Goal: Task Accomplishment & Management: Manage account settings

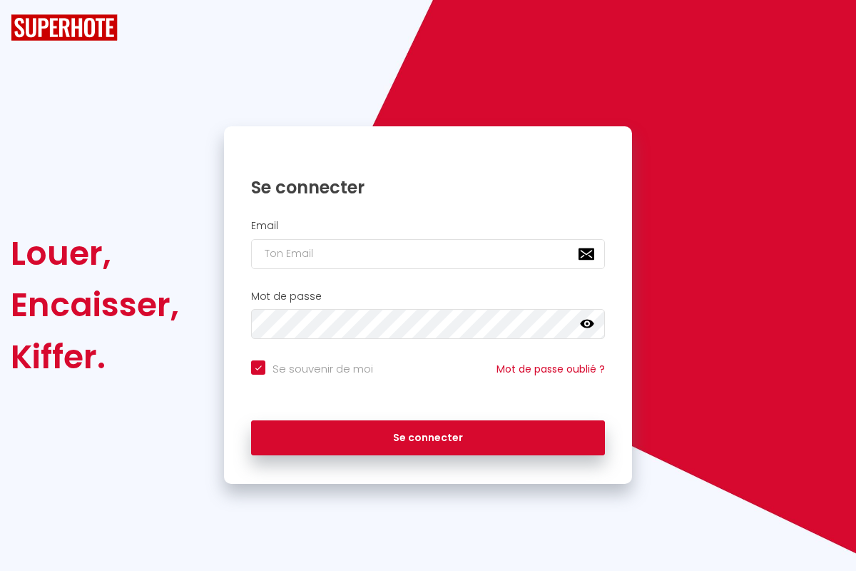
checkbox input "true"
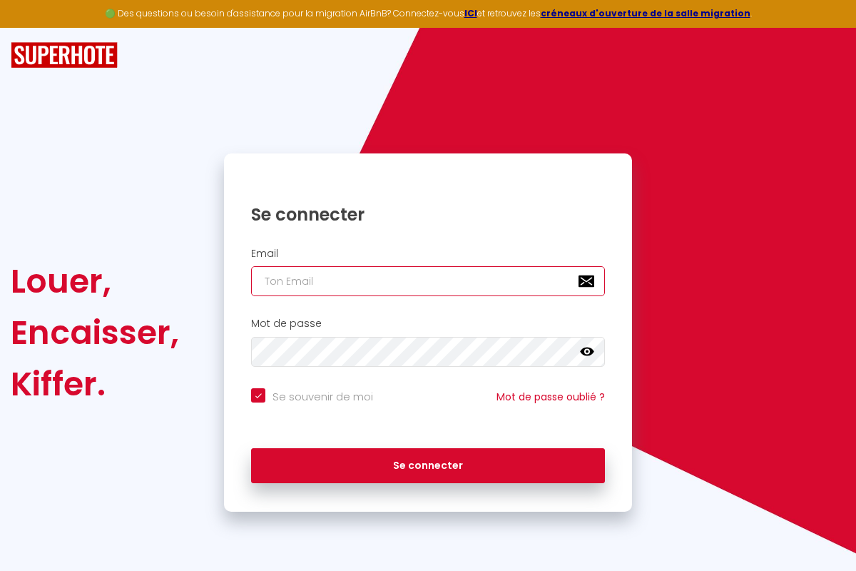
type input "[EMAIL_ADDRESS][DOMAIN_NAME]"
checkbox input "true"
type input "[EMAIL_ADDRESS][DOMAIN_NAME]"
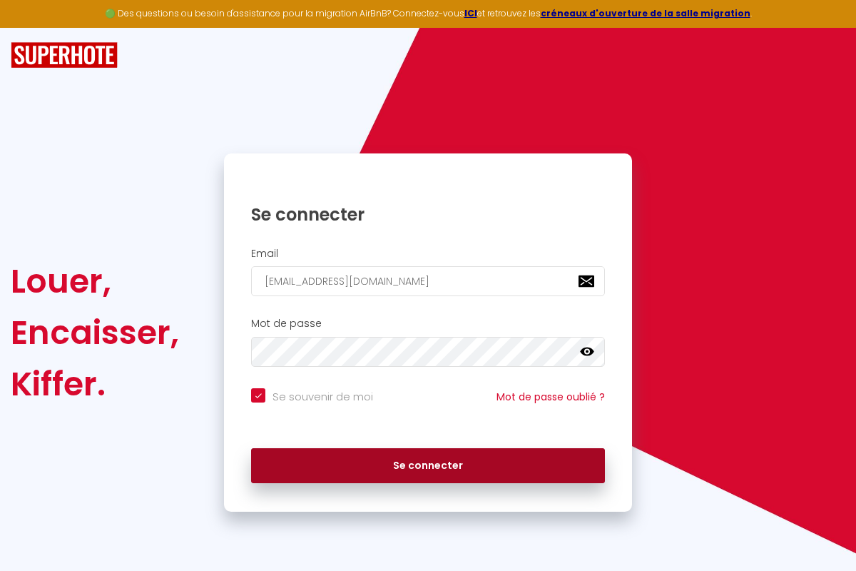
click at [428, 464] on button "Se connecter" at bounding box center [428, 466] width 354 height 36
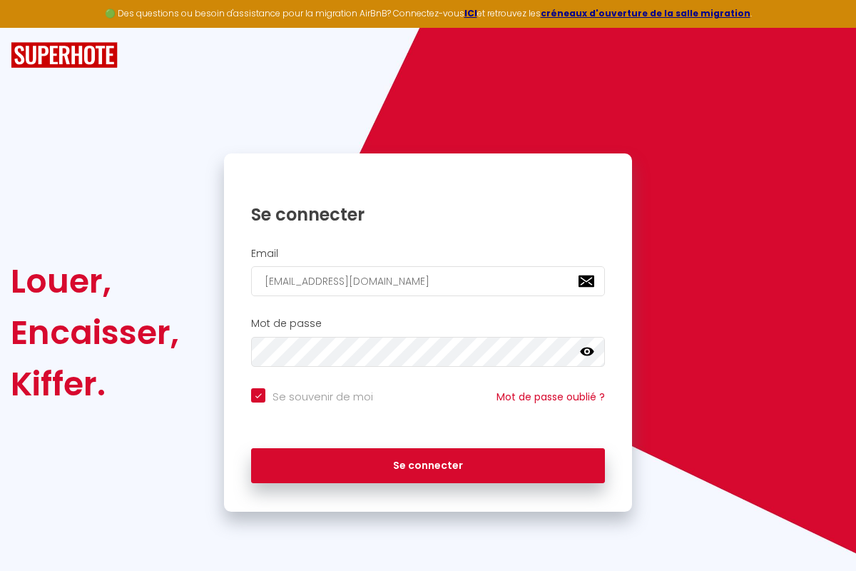
checkbox input "true"
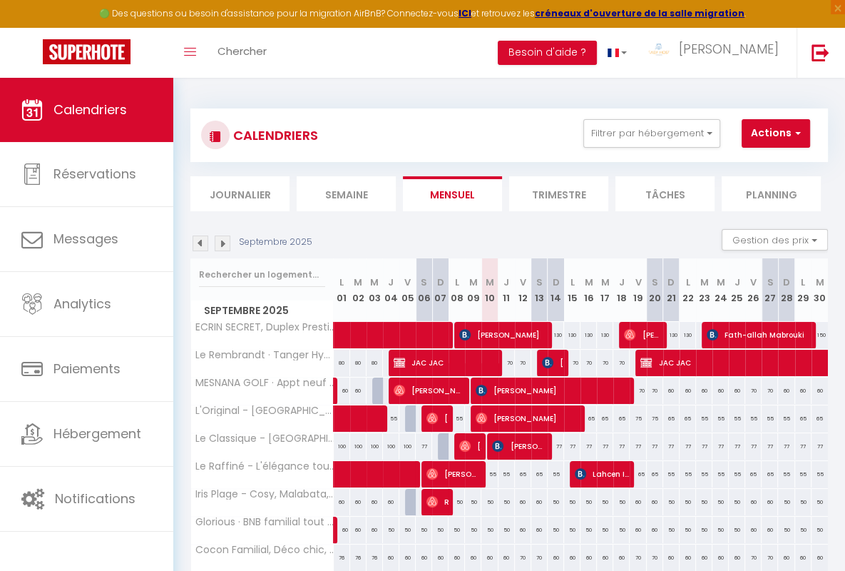
click at [346, 193] on li "Semaine" at bounding box center [346, 193] width 99 height 35
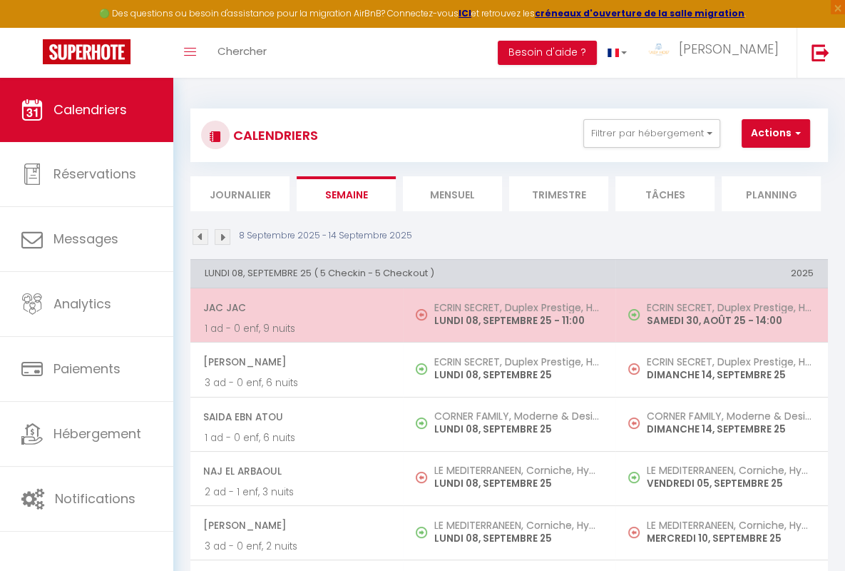
click at [294, 306] on span "JAC JAC" at bounding box center [295, 307] width 185 height 27
select select "OK"
select select "KO"
select select "0"
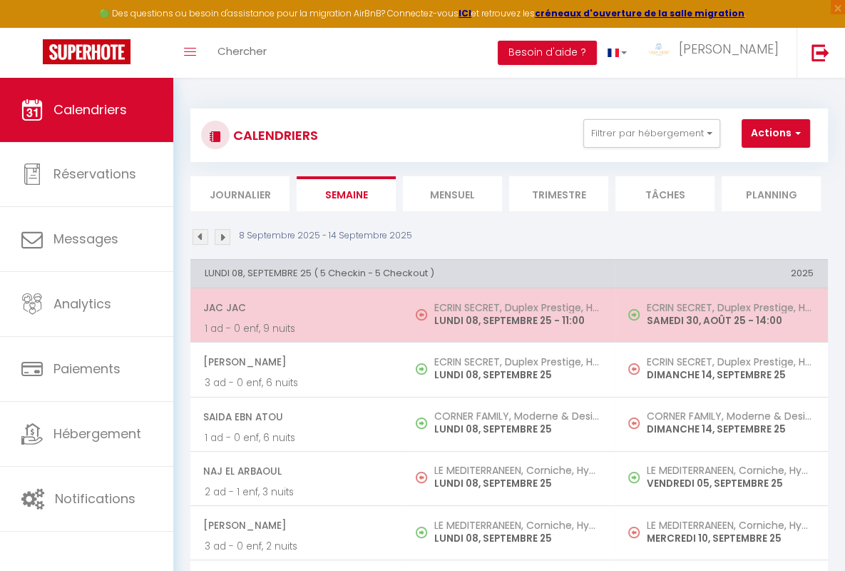
select select "1"
select select
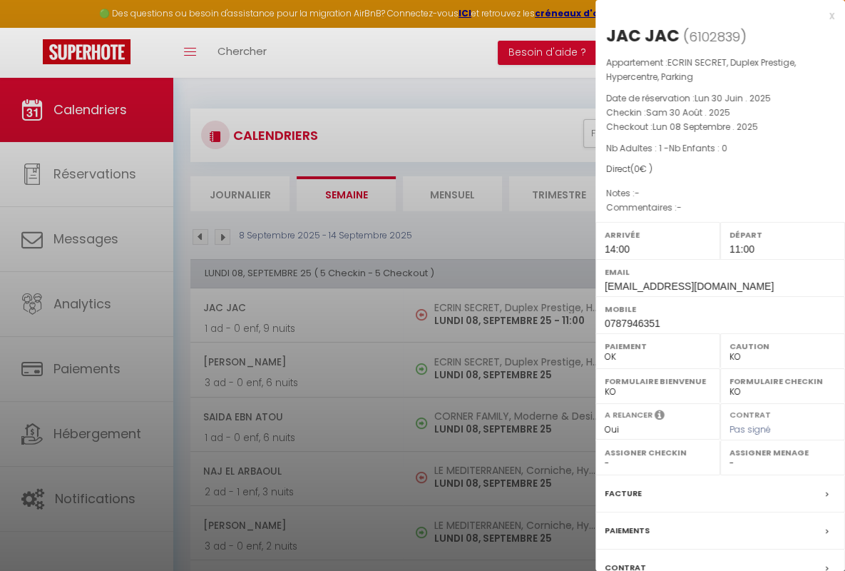
click at [709, 15] on div "x" at bounding box center [715, 15] width 239 height 17
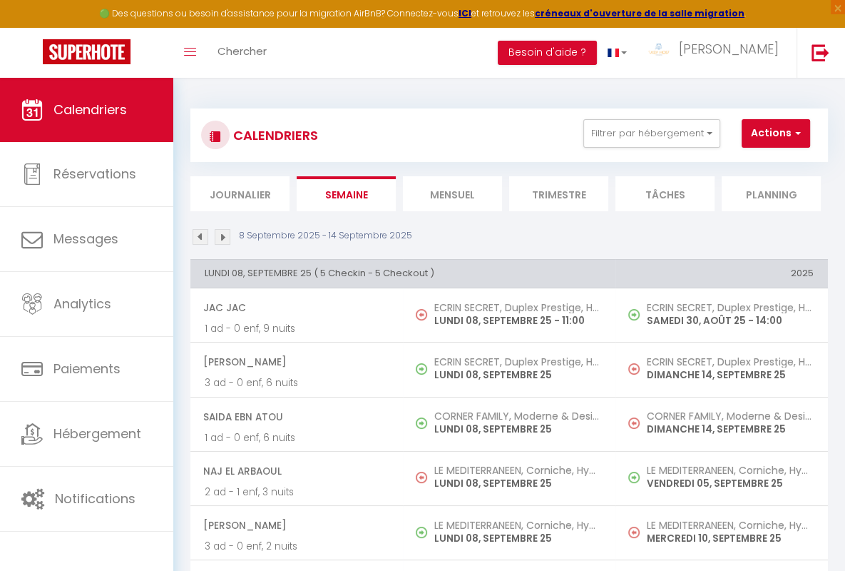
click at [294, 360] on span "[PERSON_NAME]" at bounding box center [295, 361] width 185 height 27
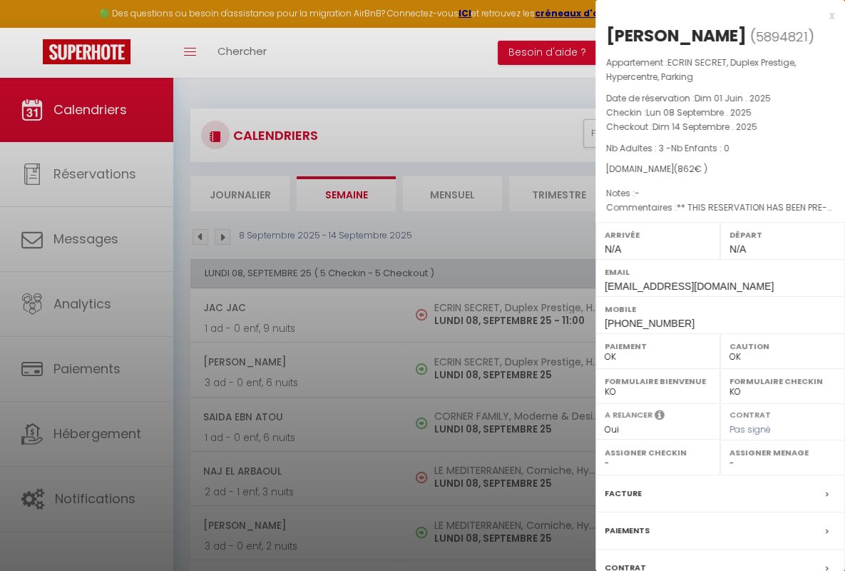
click at [709, 15] on div "x" at bounding box center [715, 15] width 239 height 17
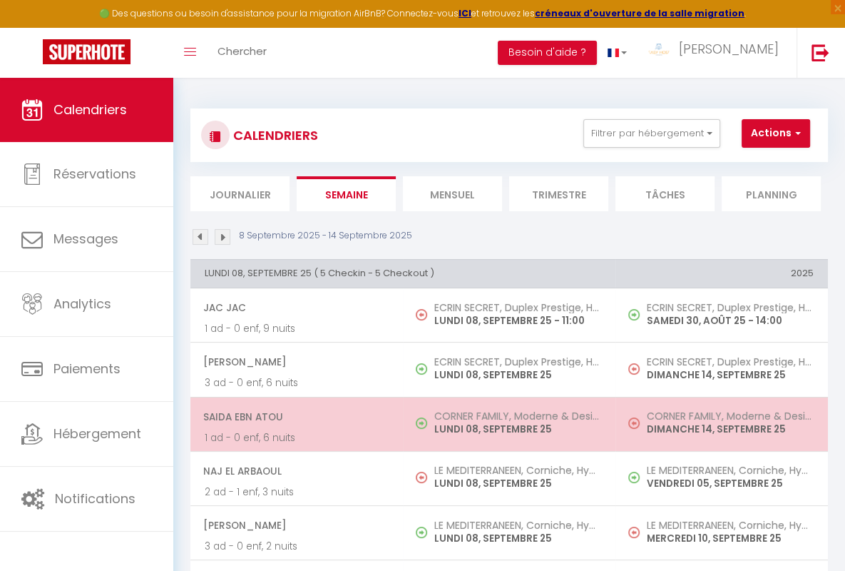
click at [294, 414] on span "Saida Ebn Atou" at bounding box center [295, 416] width 185 height 27
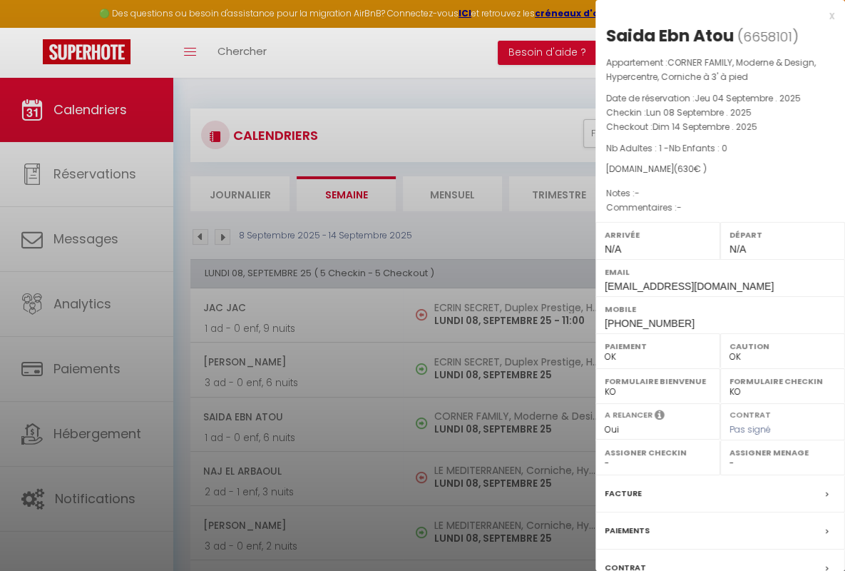
click at [709, 15] on div "x" at bounding box center [715, 15] width 239 height 17
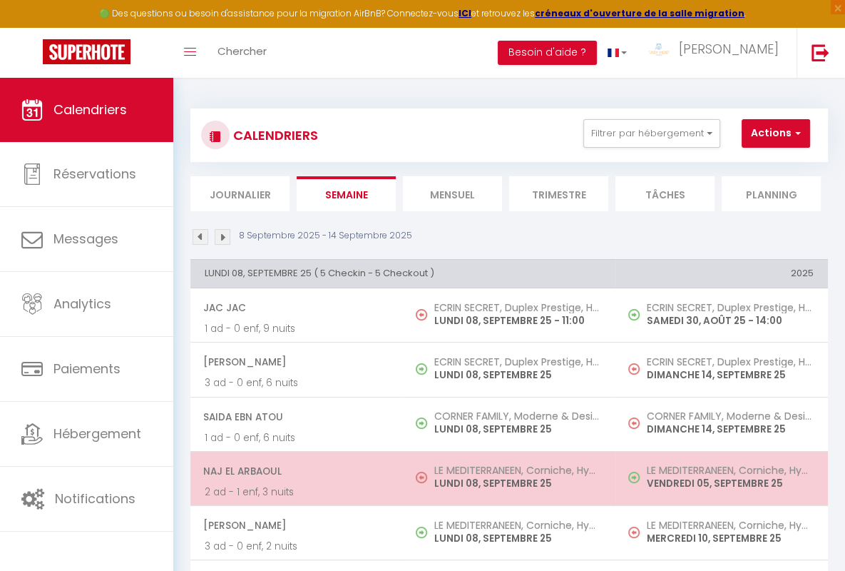
click at [294, 469] on span "Naj El Arbaoul" at bounding box center [295, 470] width 185 height 27
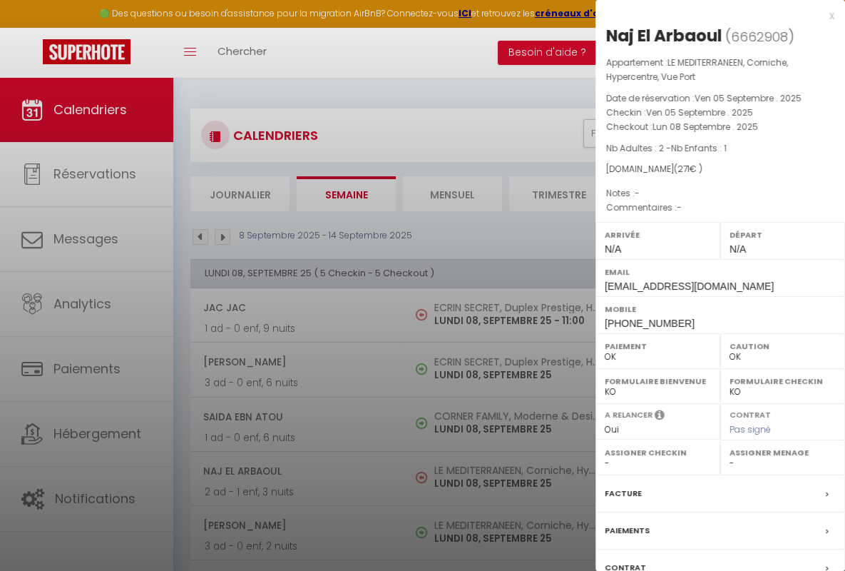
click at [709, 15] on div "x" at bounding box center [715, 15] width 239 height 17
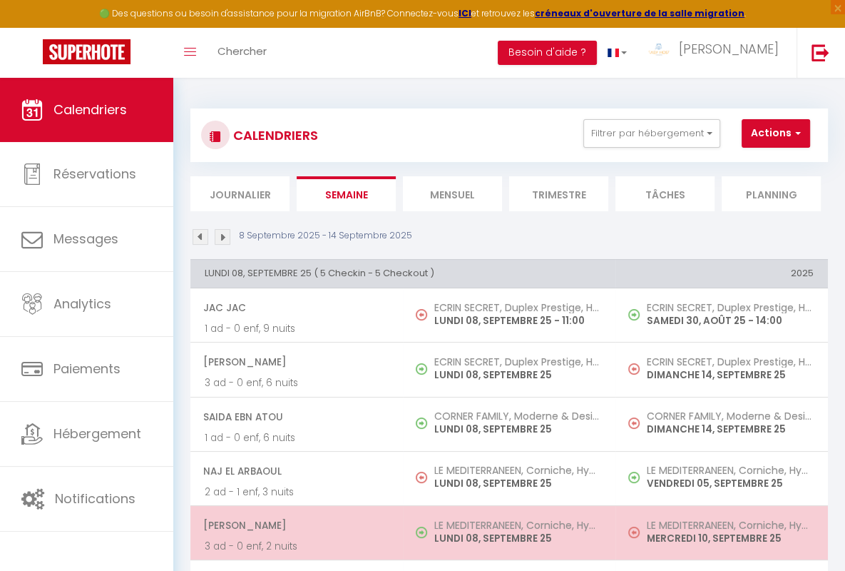
click at [294, 523] on span "[PERSON_NAME]" at bounding box center [295, 524] width 185 height 27
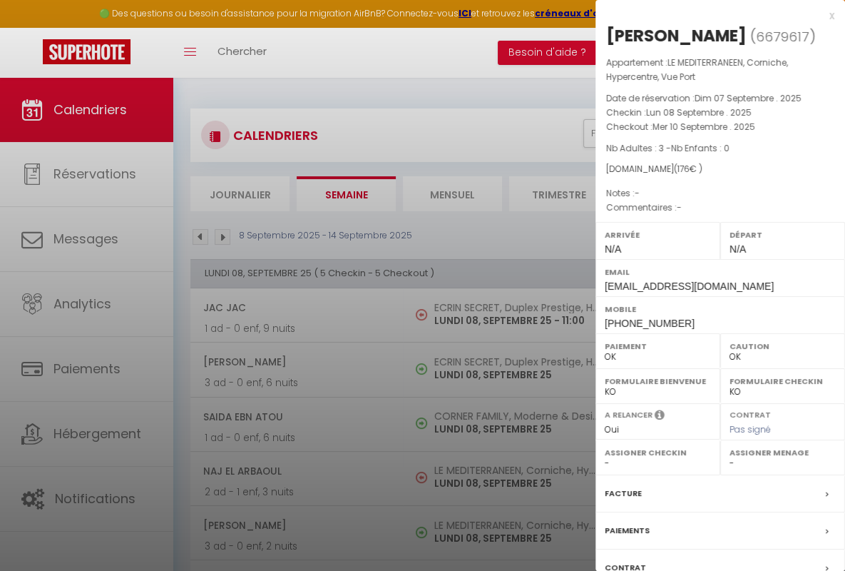
click at [709, 15] on div "x" at bounding box center [715, 15] width 239 height 17
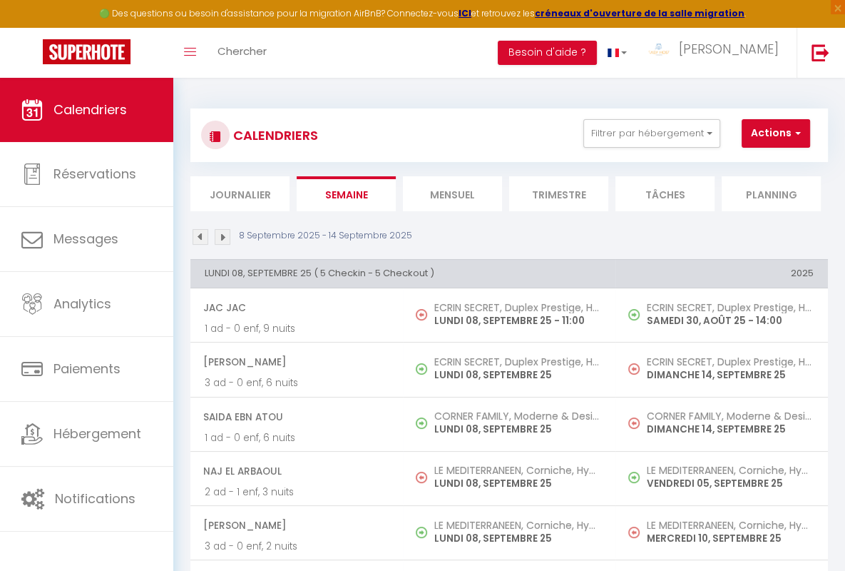
scroll to position [20, 0]
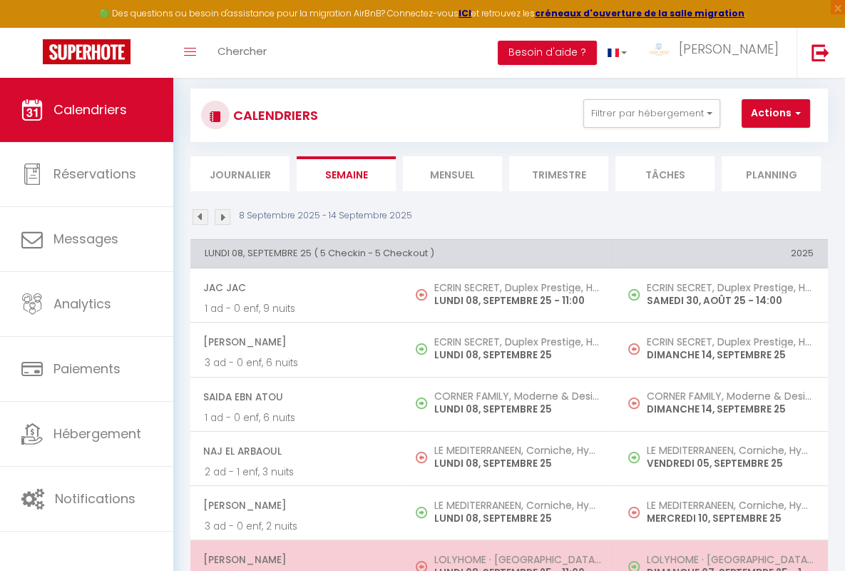
click at [294, 557] on span "[PERSON_NAME]" at bounding box center [295, 559] width 185 height 27
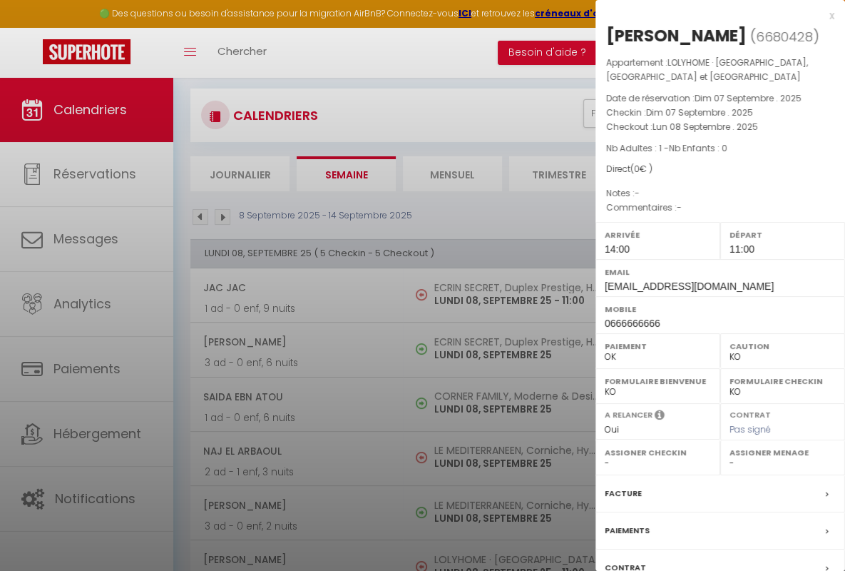
click at [709, 15] on div "x" at bounding box center [715, 15] width 239 height 17
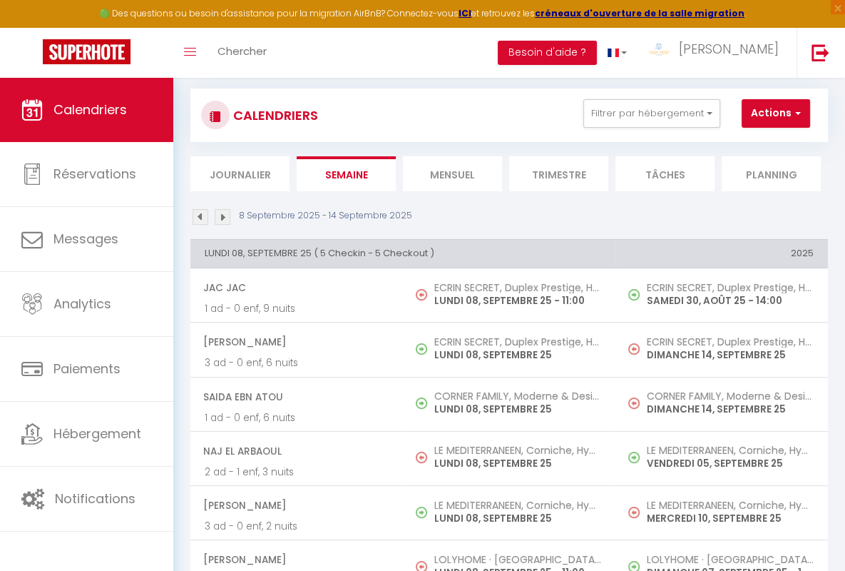
scroll to position [347, 0]
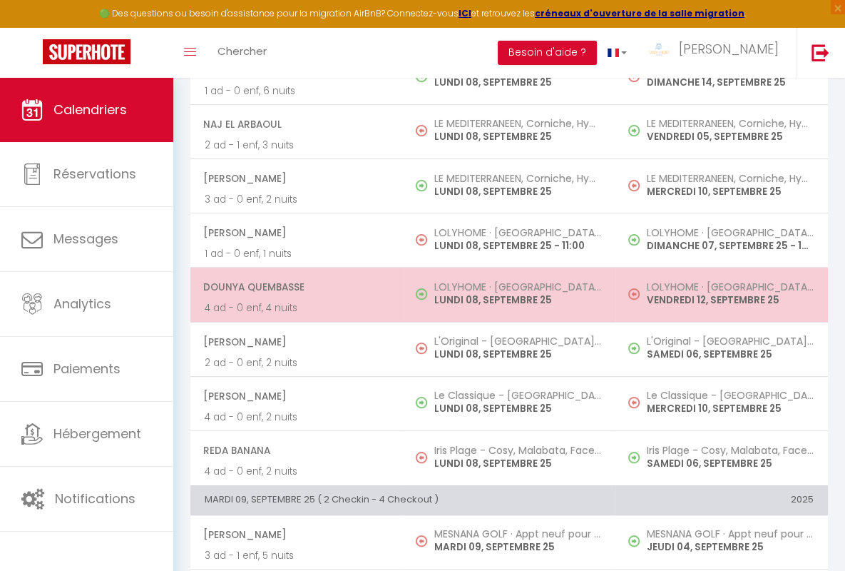
click at [294, 285] on span "dounya quembasse" at bounding box center [295, 286] width 185 height 27
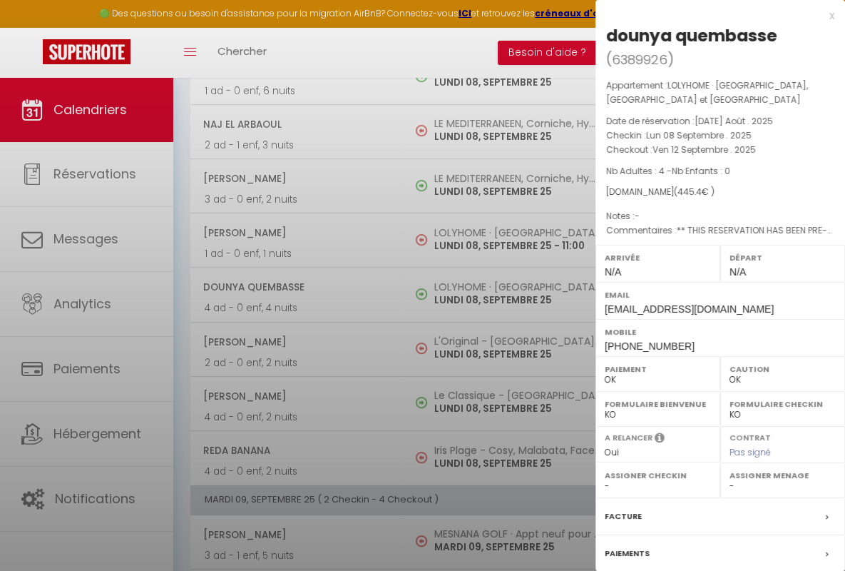
click at [709, 15] on div "x" at bounding box center [715, 15] width 239 height 17
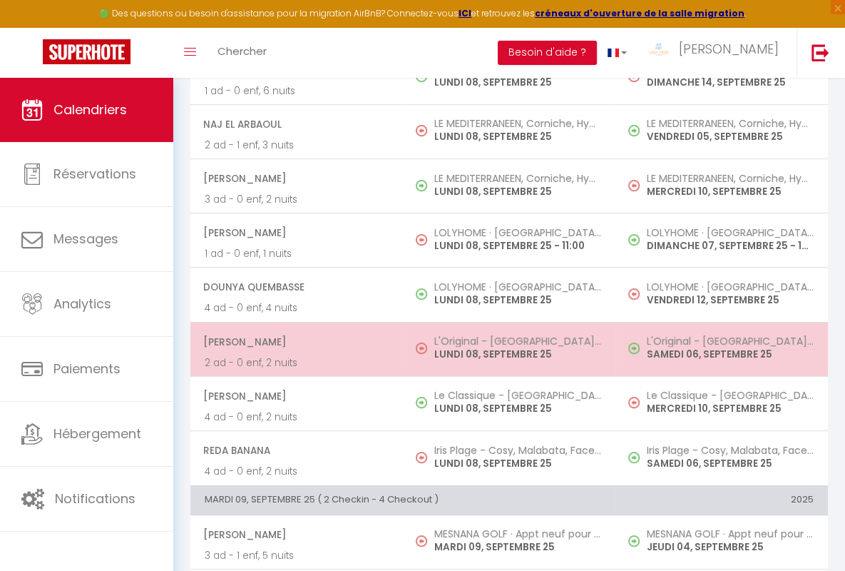
click at [294, 339] on span "[PERSON_NAME]" at bounding box center [295, 341] width 185 height 27
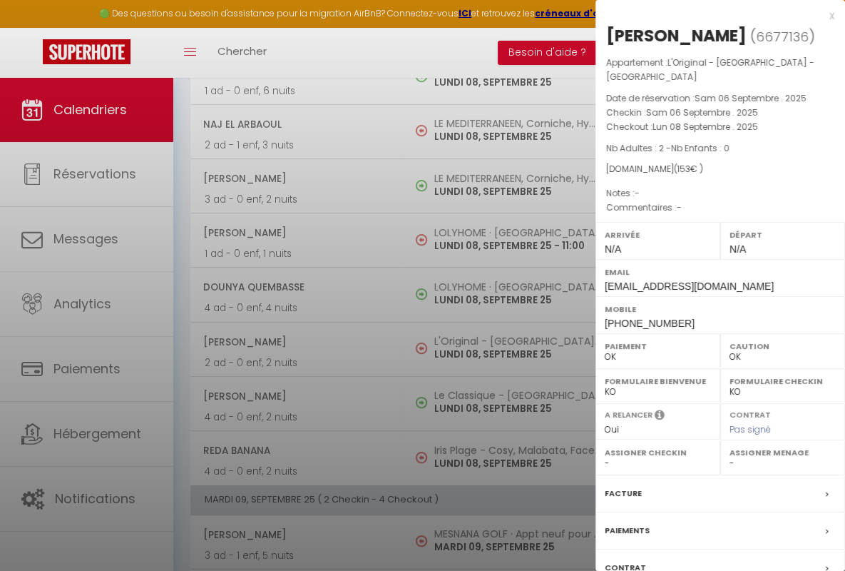
click at [709, 15] on div "x" at bounding box center [715, 15] width 239 height 17
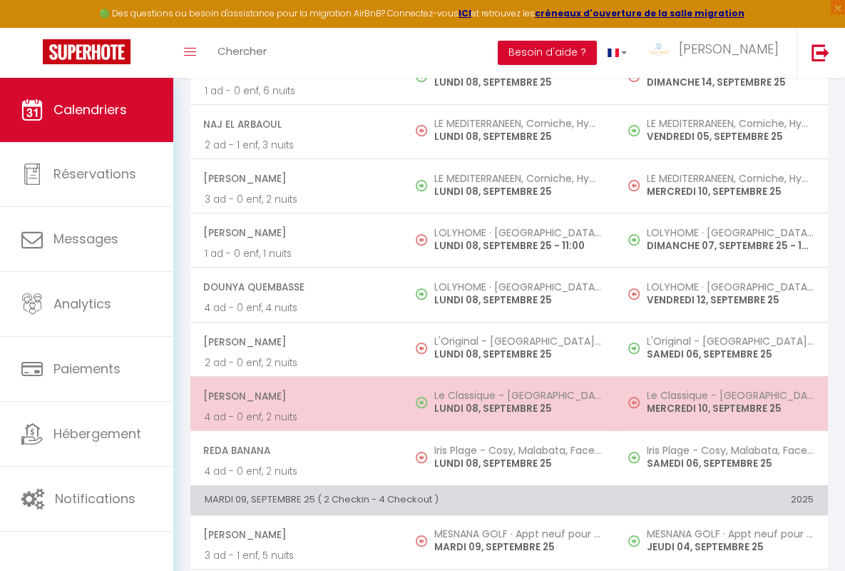
click at [294, 393] on span "[PERSON_NAME]" at bounding box center [295, 395] width 185 height 27
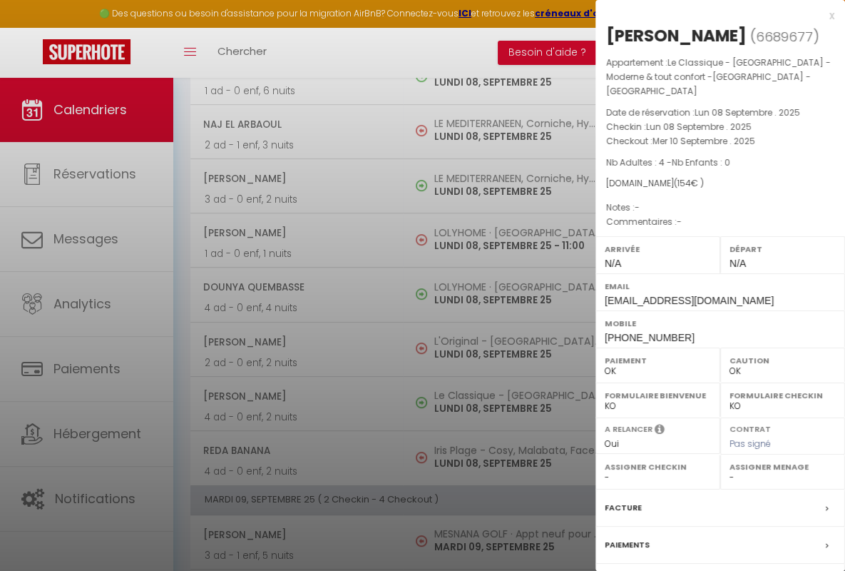
click at [709, 15] on div "x" at bounding box center [715, 15] width 239 height 17
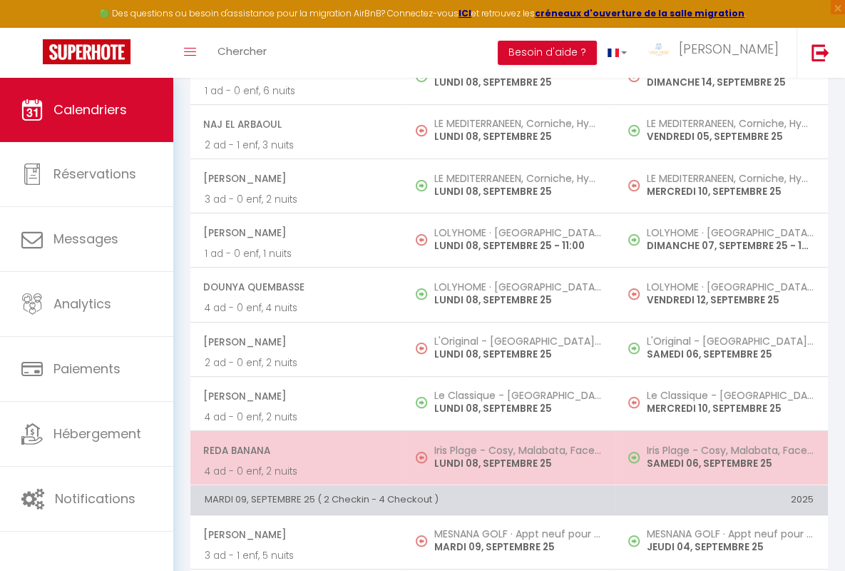
click at [294, 447] on span "Reda Banana" at bounding box center [295, 450] width 185 height 27
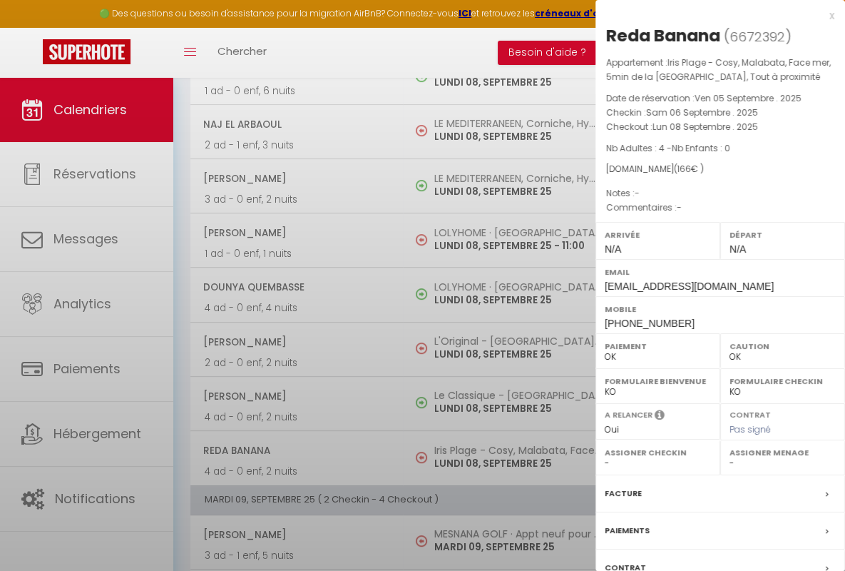
click at [709, 15] on div "x" at bounding box center [715, 15] width 239 height 17
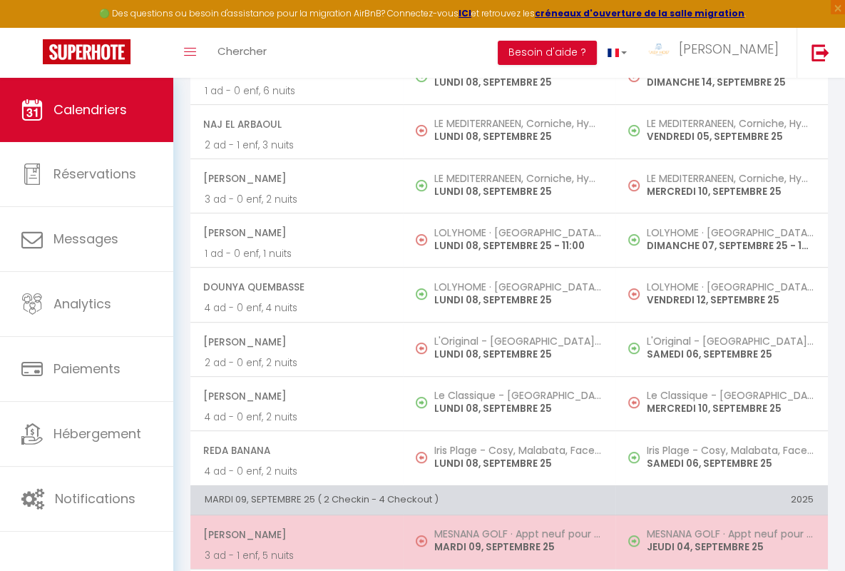
click at [294, 531] on span "[PERSON_NAME]" at bounding box center [295, 534] width 185 height 27
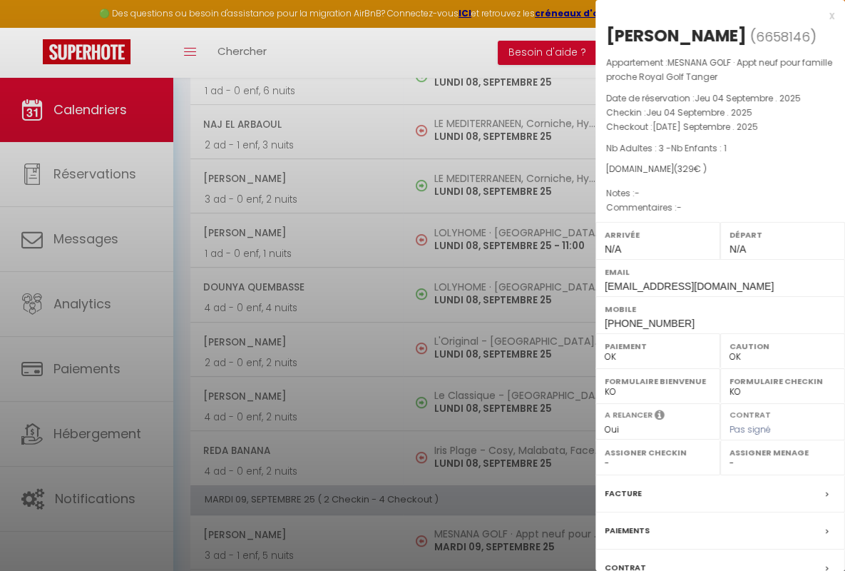
click at [709, 15] on div "x" at bounding box center [715, 15] width 239 height 17
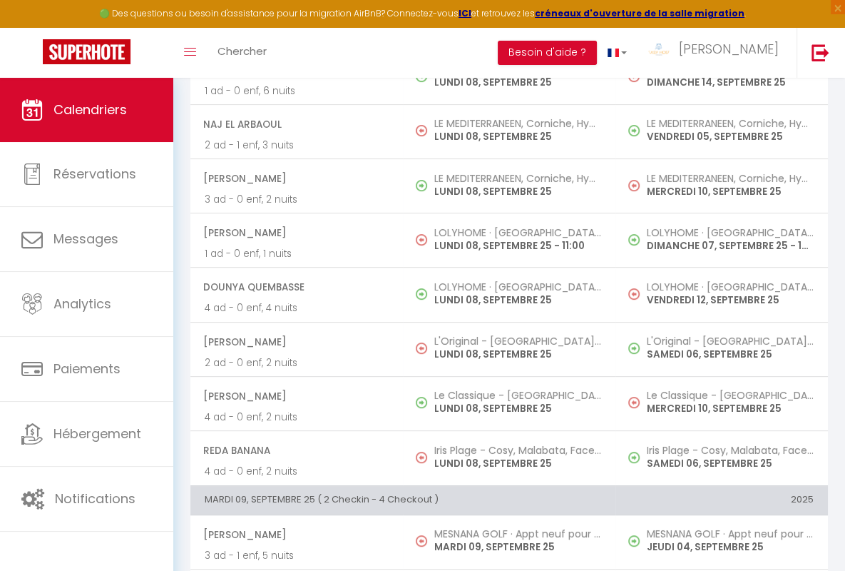
scroll to position [647, 0]
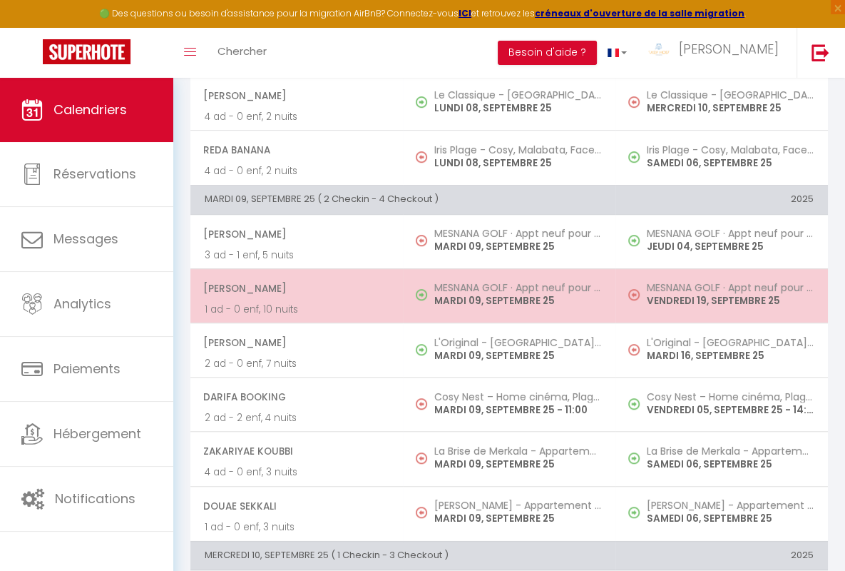
click at [294, 285] on span "[PERSON_NAME]" at bounding box center [295, 288] width 185 height 27
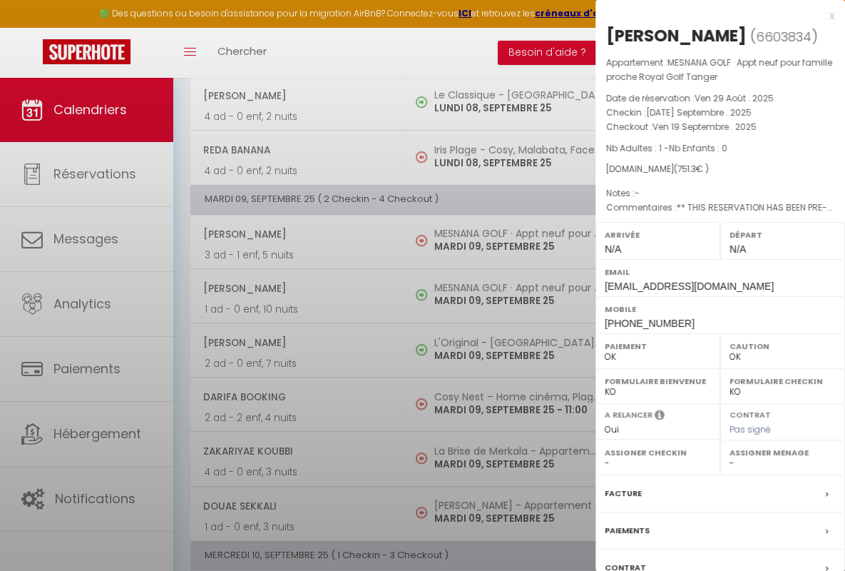
click at [709, 15] on div "x" at bounding box center [715, 15] width 239 height 17
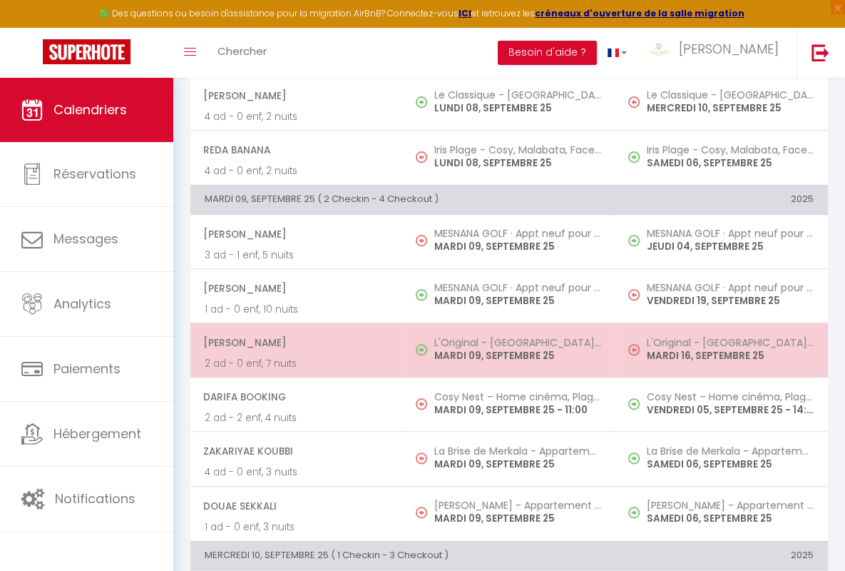
click at [294, 339] on span "[PERSON_NAME]" at bounding box center [295, 342] width 185 height 27
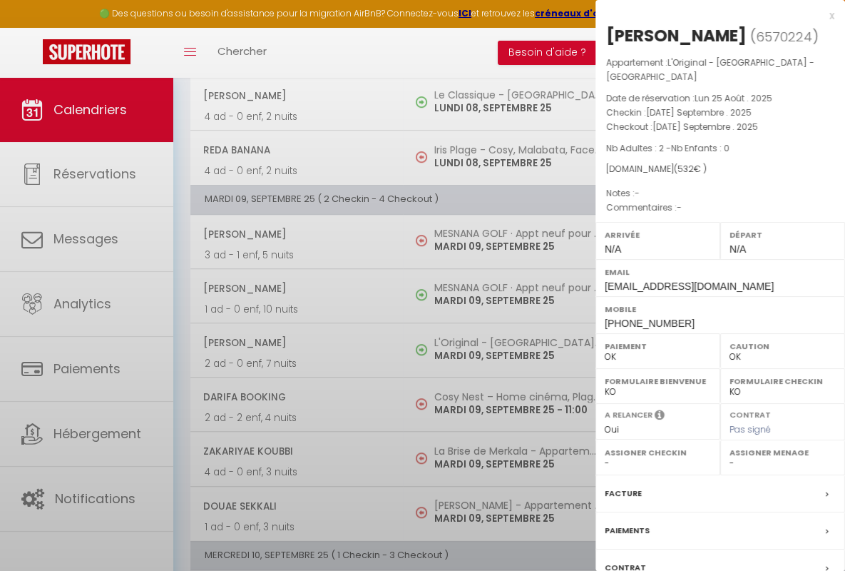
click at [709, 15] on div "x" at bounding box center [715, 15] width 239 height 17
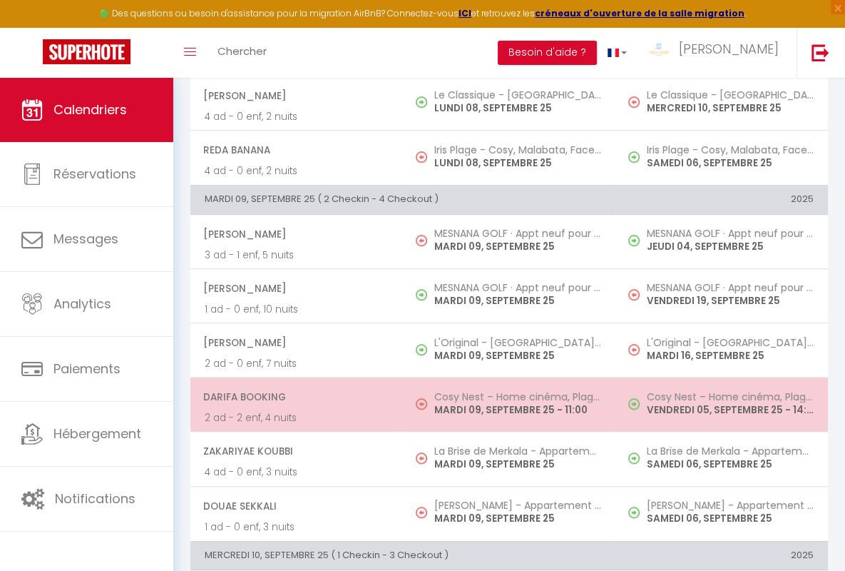
click at [294, 393] on span "Darifa Booking" at bounding box center [295, 396] width 185 height 27
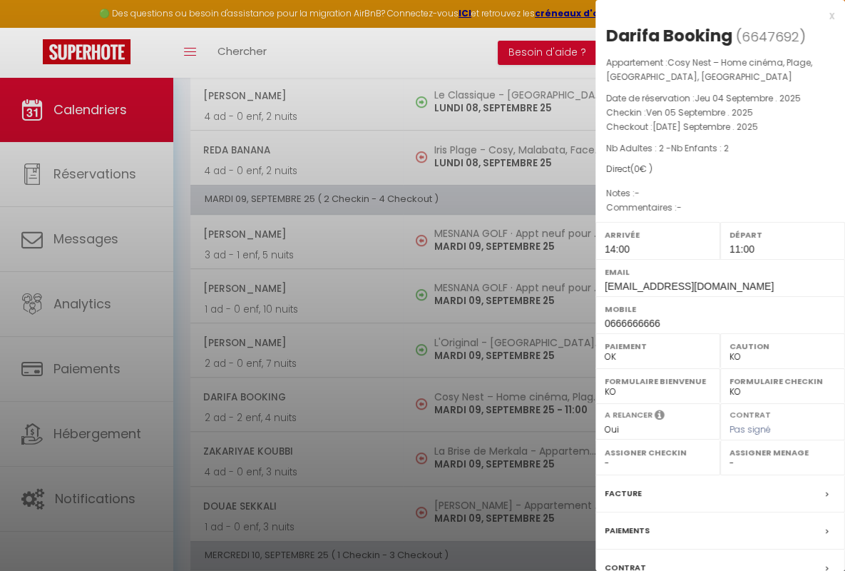
click at [709, 15] on div "x" at bounding box center [715, 15] width 239 height 17
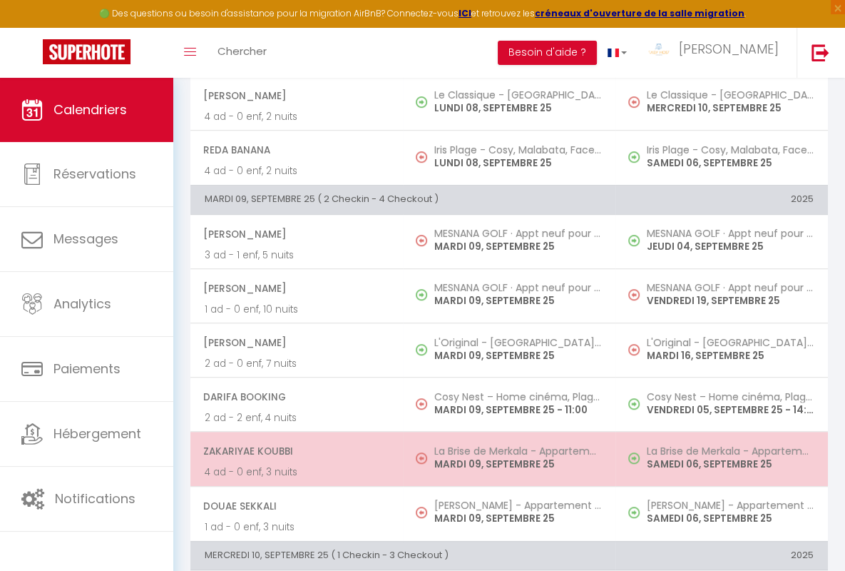
click at [294, 447] on span "ZaKariyae Koubbi" at bounding box center [295, 450] width 185 height 27
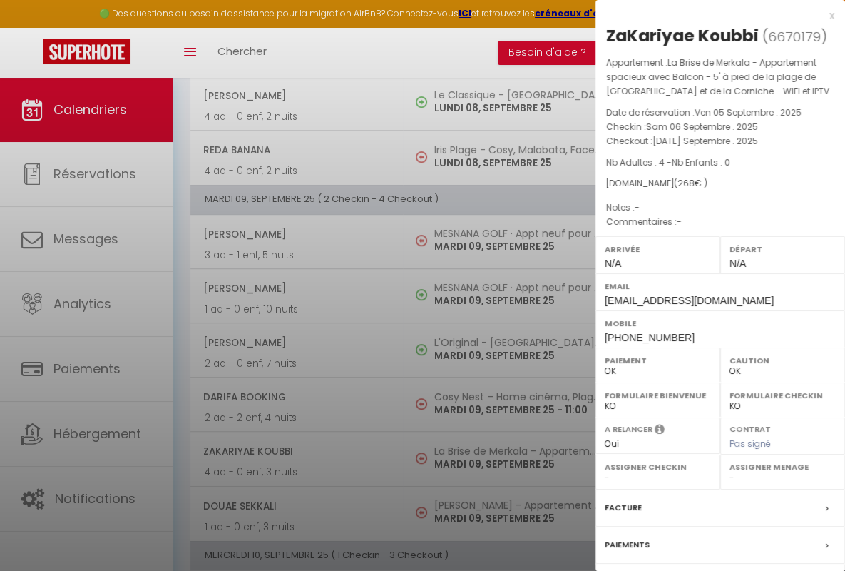
click at [709, 15] on div "x" at bounding box center [715, 15] width 239 height 17
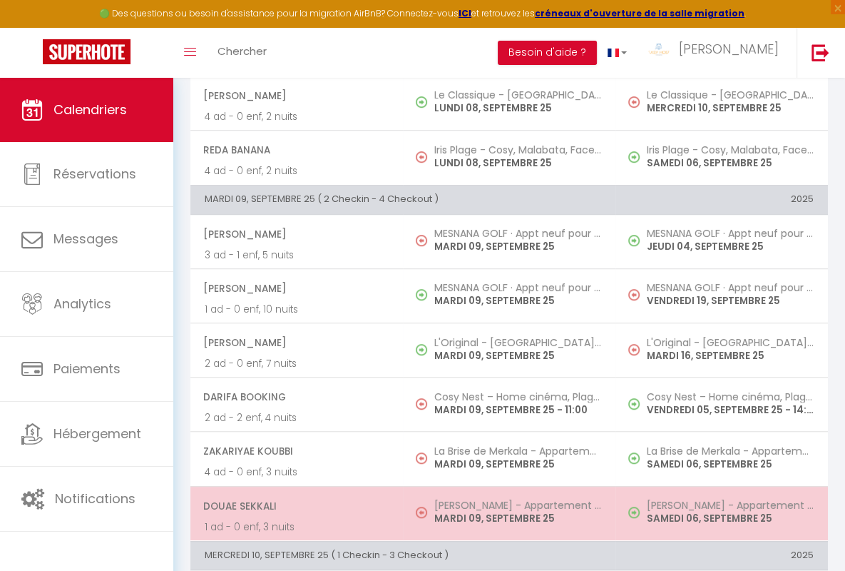
click at [294, 501] on span "Douae Sekkali" at bounding box center [295, 505] width 185 height 27
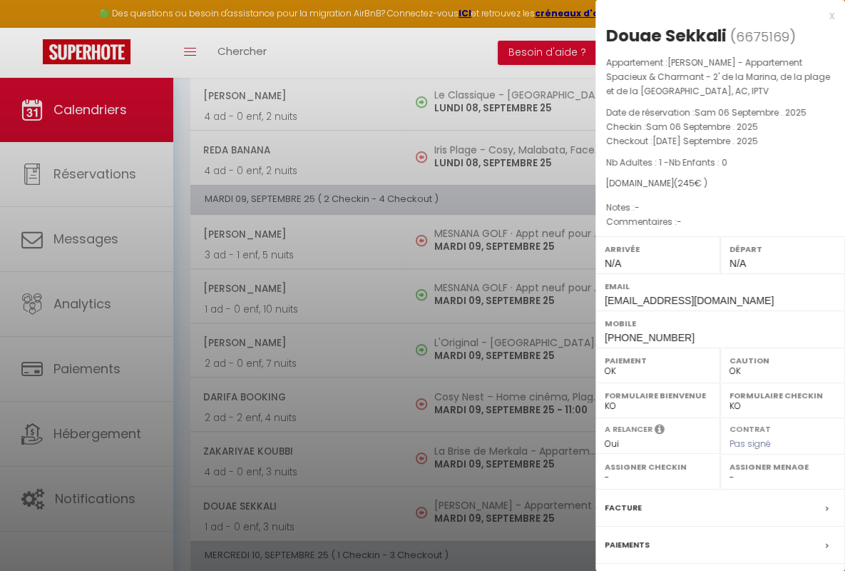
click at [709, 15] on div "x" at bounding box center [715, 15] width 239 height 17
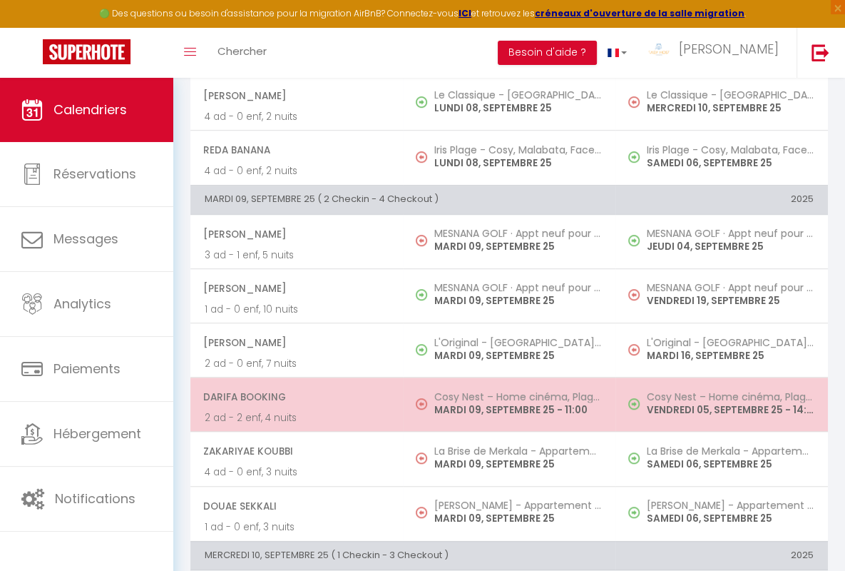
scroll to position [947, 0]
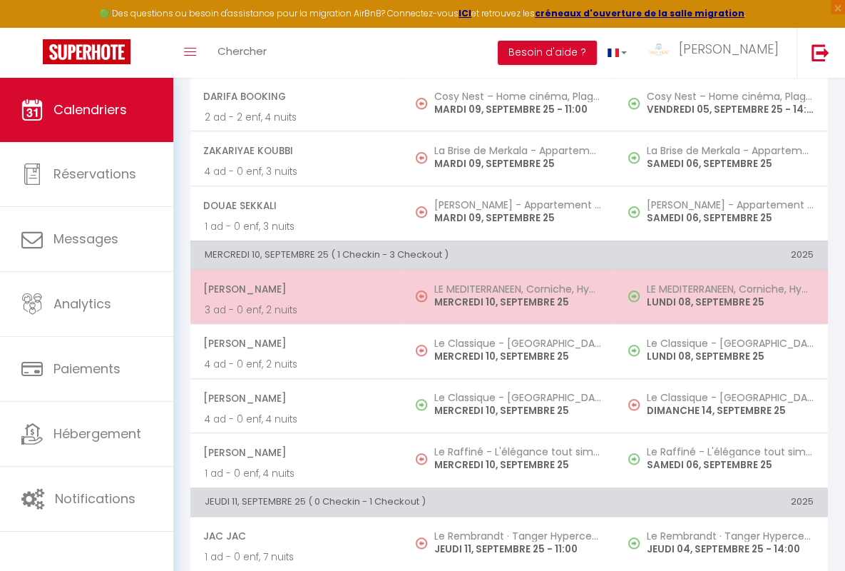
click at [294, 285] on span "[PERSON_NAME]" at bounding box center [295, 288] width 185 height 27
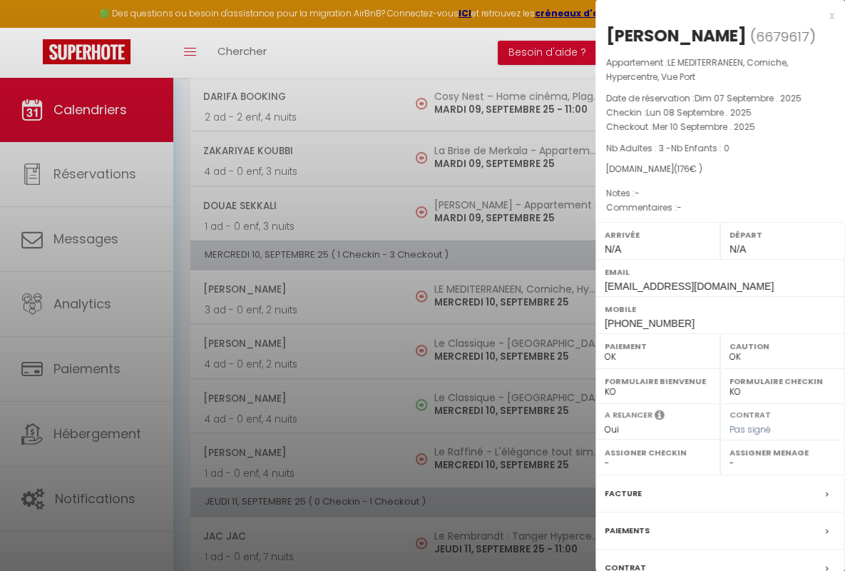
click at [709, 15] on div "x" at bounding box center [715, 15] width 239 height 17
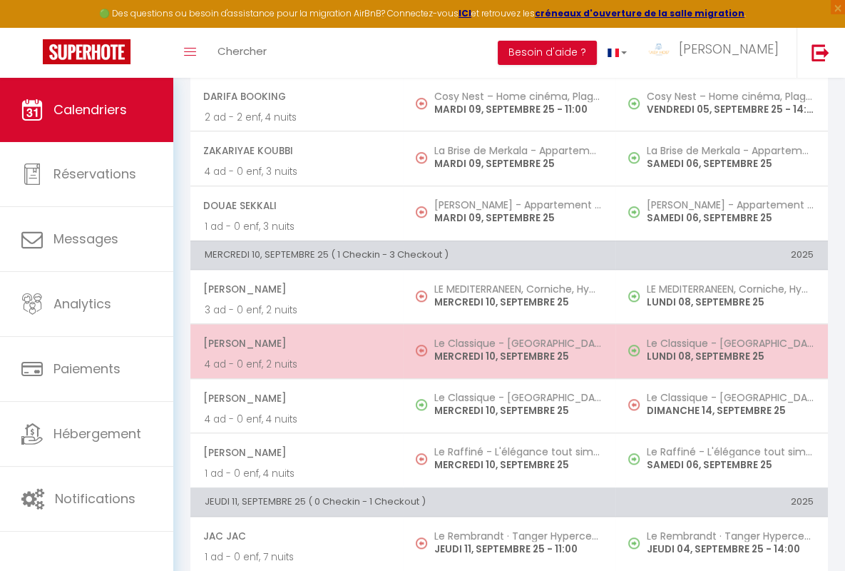
click at [294, 340] on span "[PERSON_NAME]" at bounding box center [295, 343] width 185 height 27
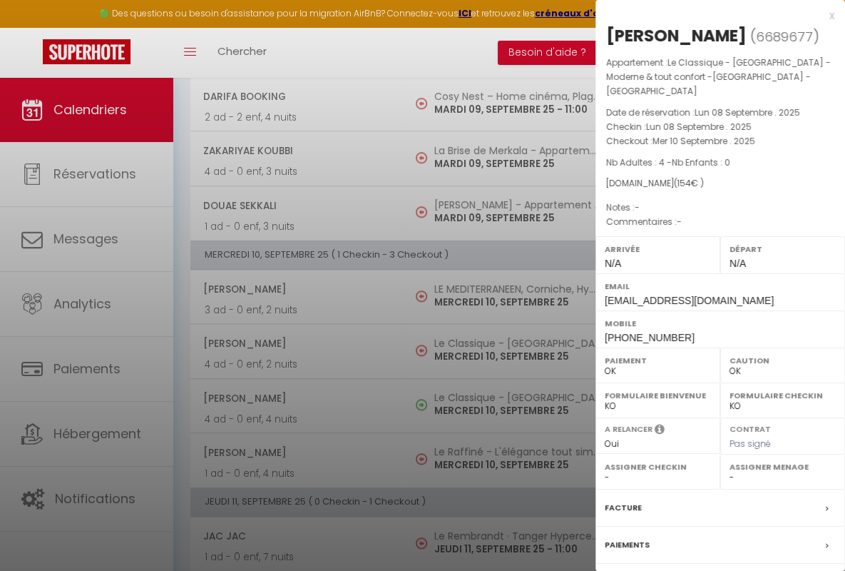
click at [709, 15] on div "x" at bounding box center [715, 15] width 239 height 17
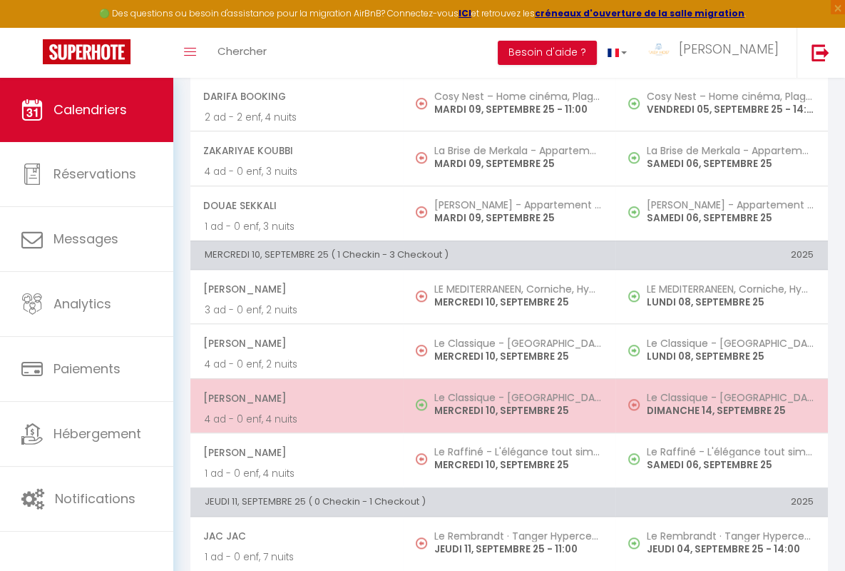
click at [294, 394] on span "[PERSON_NAME]" at bounding box center [295, 397] width 185 height 27
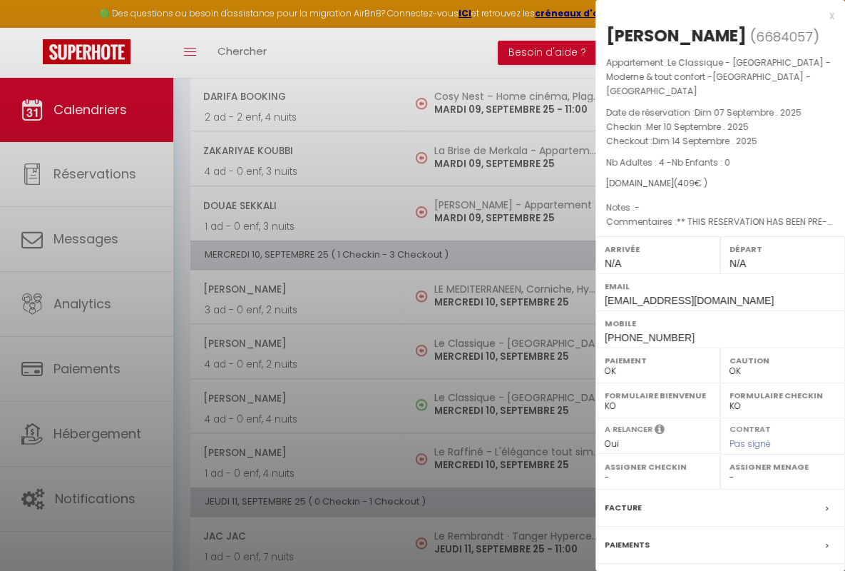
click at [709, 15] on div "x" at bounding box center [715, 15] width 239 height 17
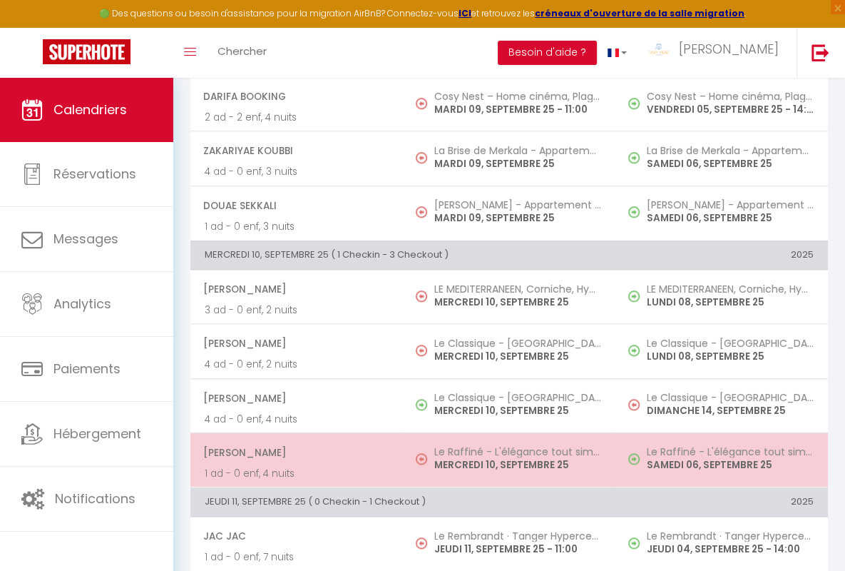
click at [294, 448] on span "[PERSON_NAME]" at bounding box center [295, 452] width 185 height 27
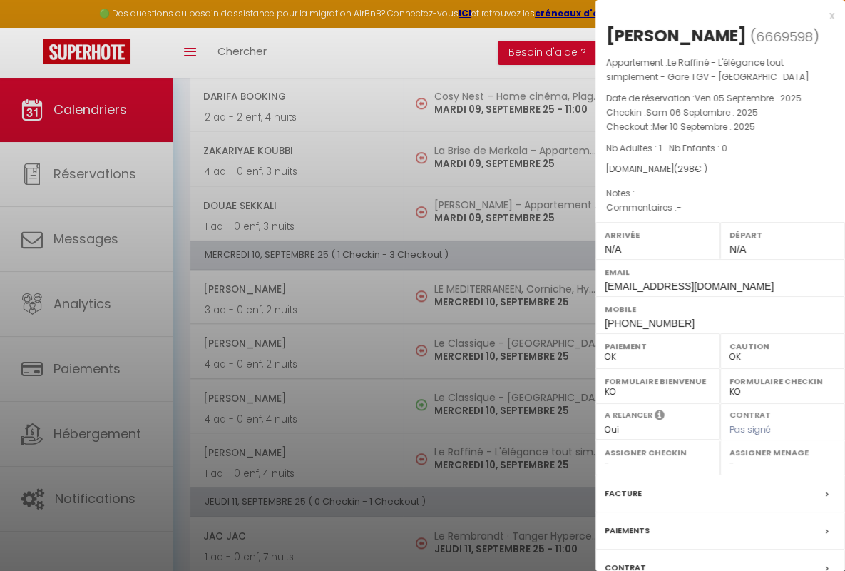
click at [709, 15] on div "x" at bounding box center [715, 15] width 239 height 17
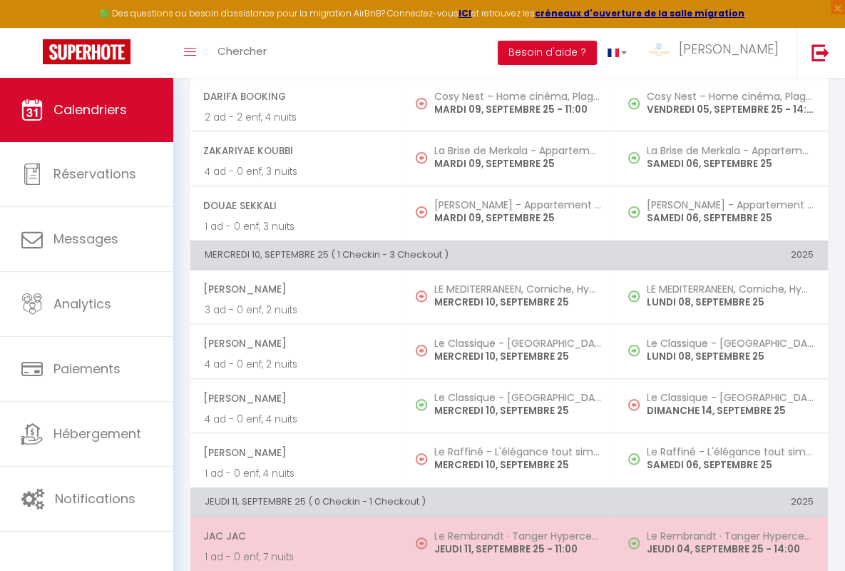
click at [294, 531] on span "JAC JAC" at bounding box center [295, 535] width 185 height 27
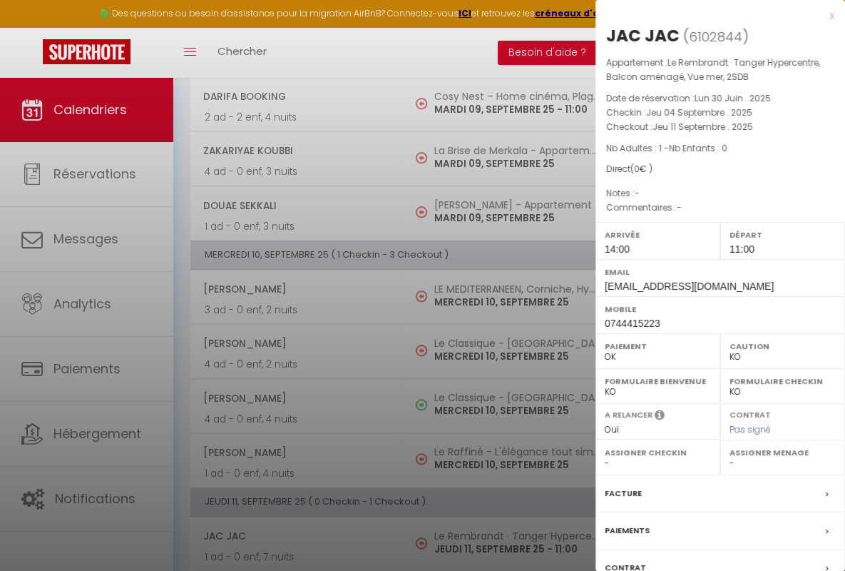
click at [709, 15] on div "x" at bounding box center [715, 15] width 239 height 17
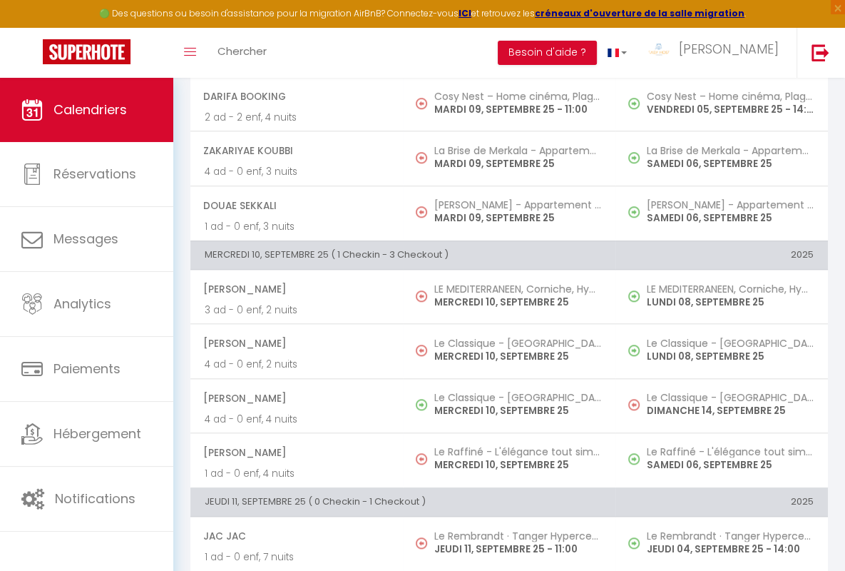
scroll to position [1277, 0]
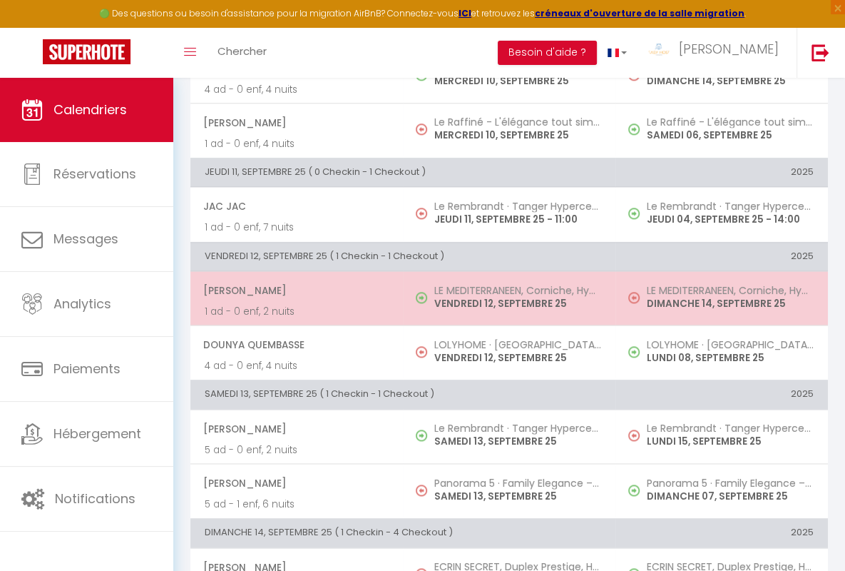
click at [294, 285] on span "[PERSON_NAME]" at bounding box center [295, 290] width 185 height 27
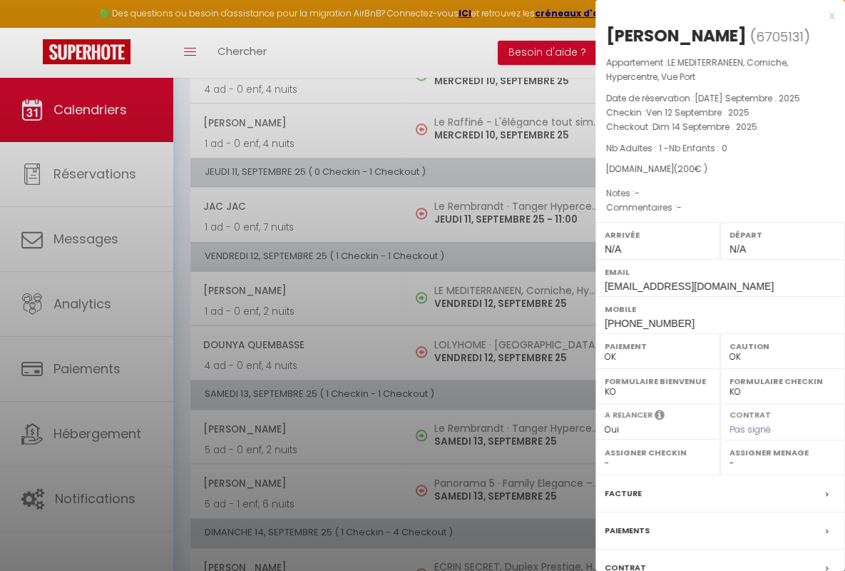
click at [709, 15] on div "x" at bounding box center [715, 15] width 239 height 17
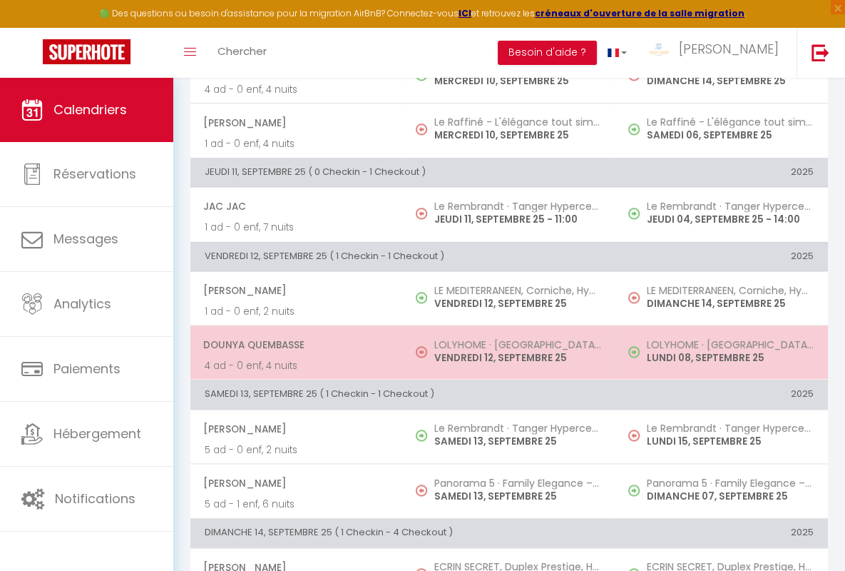
click at [294, 339] on span "dounya quembasse" at bounding box center [295, 344] width 185 height 27
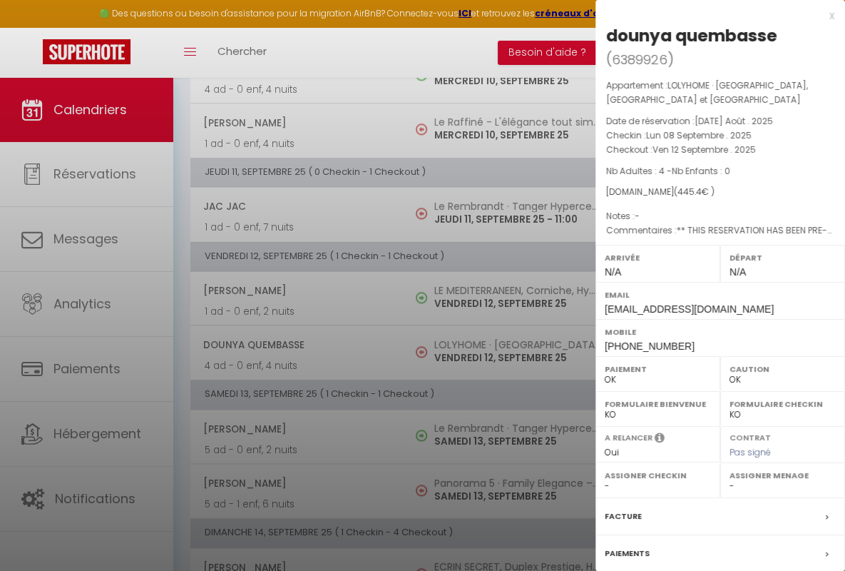
click at [709, 15] on div "x" at bounding box center [715, 15] width 239 height 17
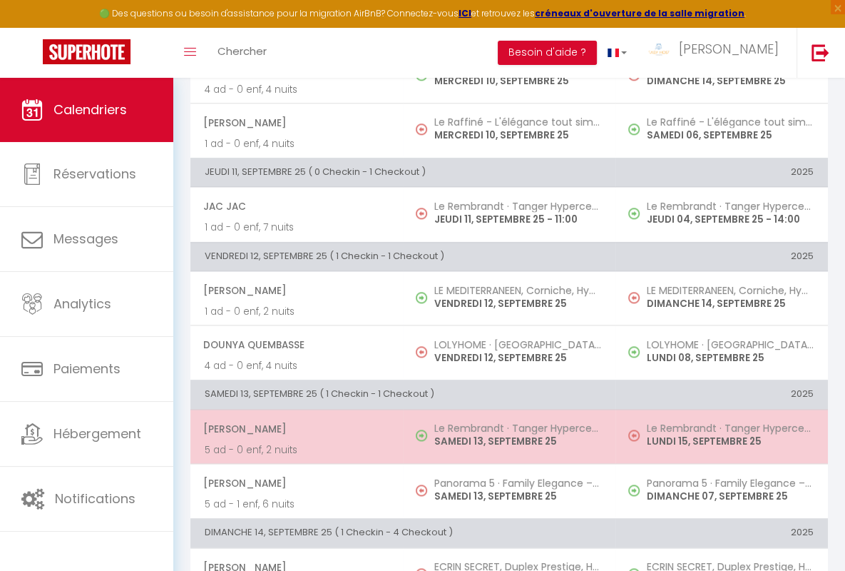
click at [294, 422] on span "[PERSON_NAME]" at bounding box center [295, 428] width 185 height 27
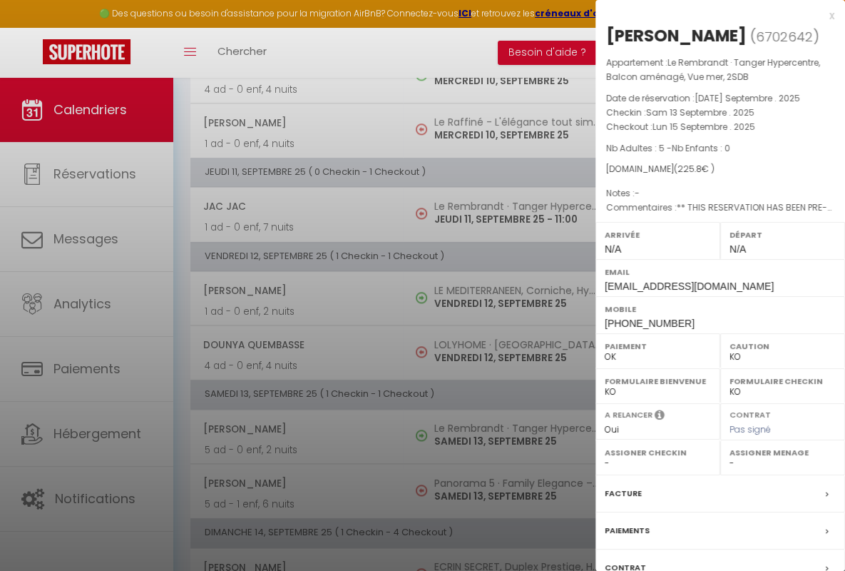
click at [709, 15] on div "x" at bounding box center [715, 15] width 239 height 17
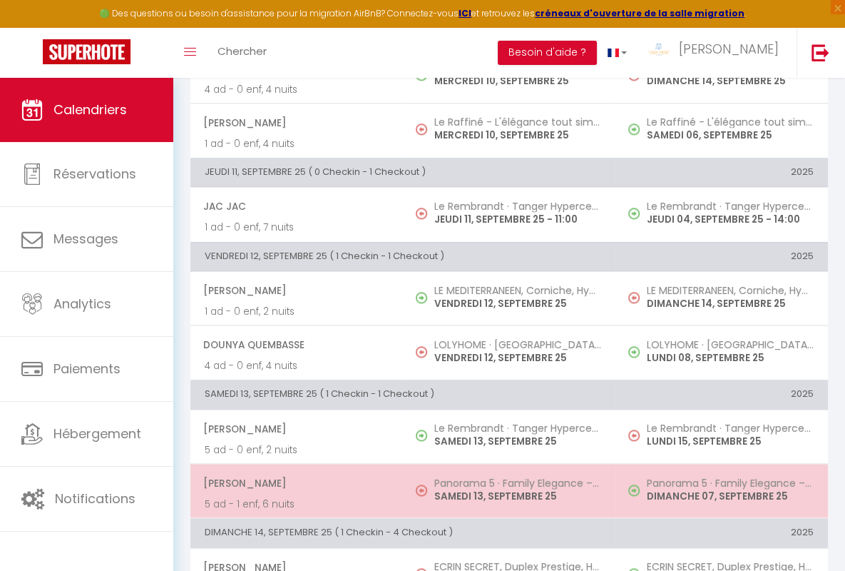
click at [294, 477] on span "[PERSON_NAME]" at bounding box center [295, 482] width 185 height 27
select select "OK"
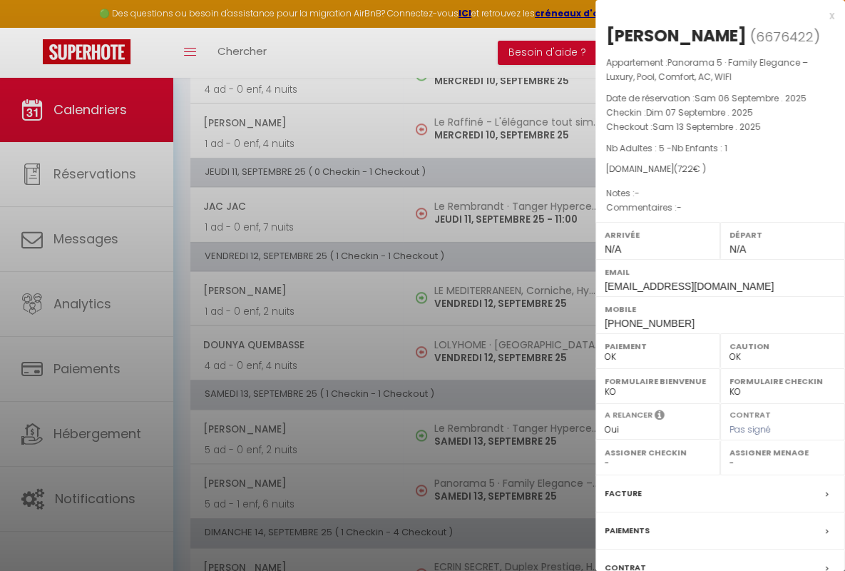
click at [709, 15] on div "x" at bounding box center [715, 15] width 239 height 17
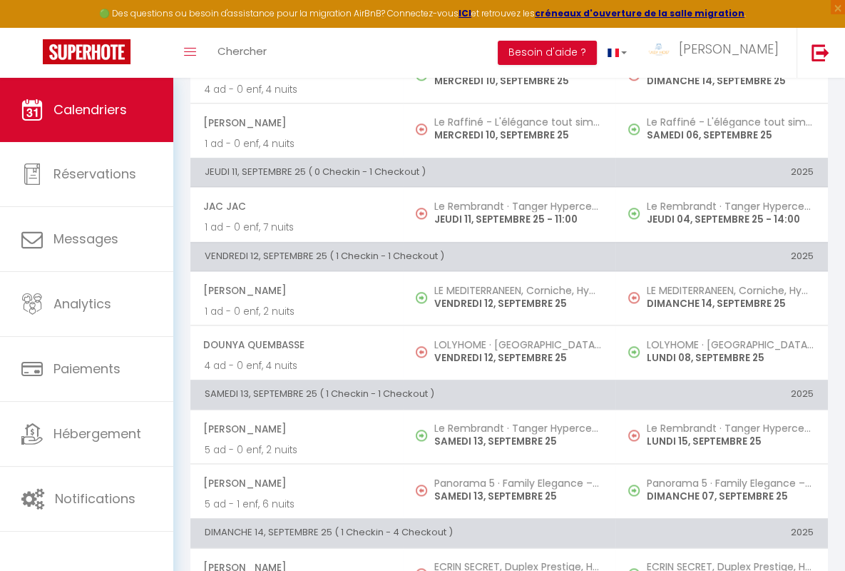
scroll to position [1280, 0]
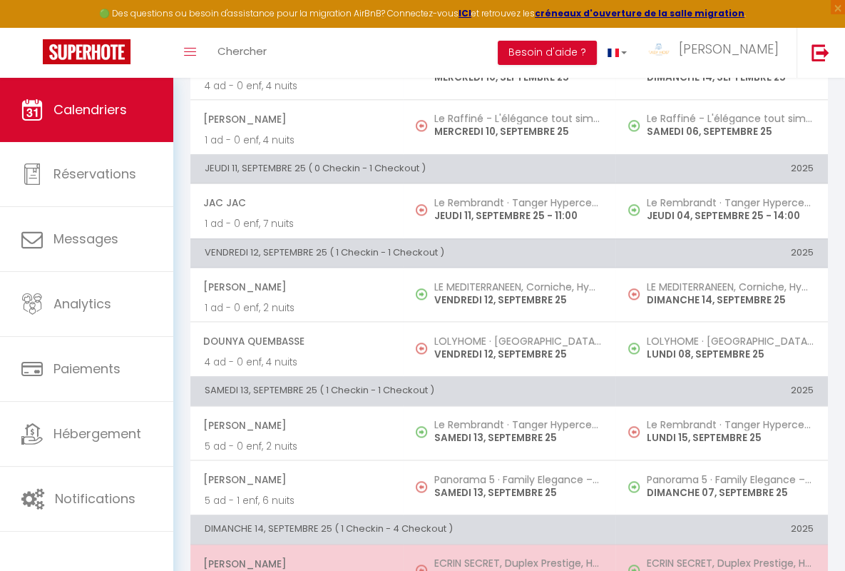
click at [294, 557] on span "[PERSON_NAME]" at bounding box center [295, 563] width 185 height 27
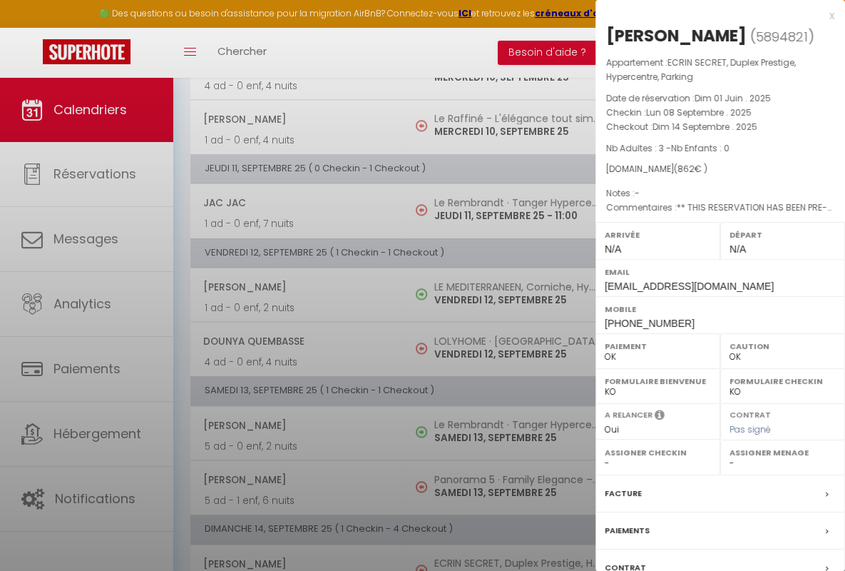
click at [709, 15] on div "x" at bounding box center [715, 15] width 239 height 17
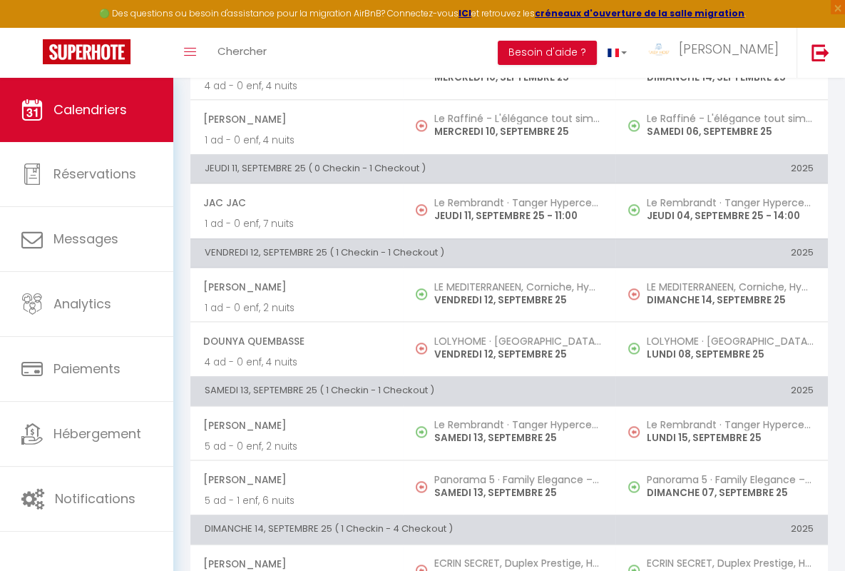
scroll to position [1546, 0]
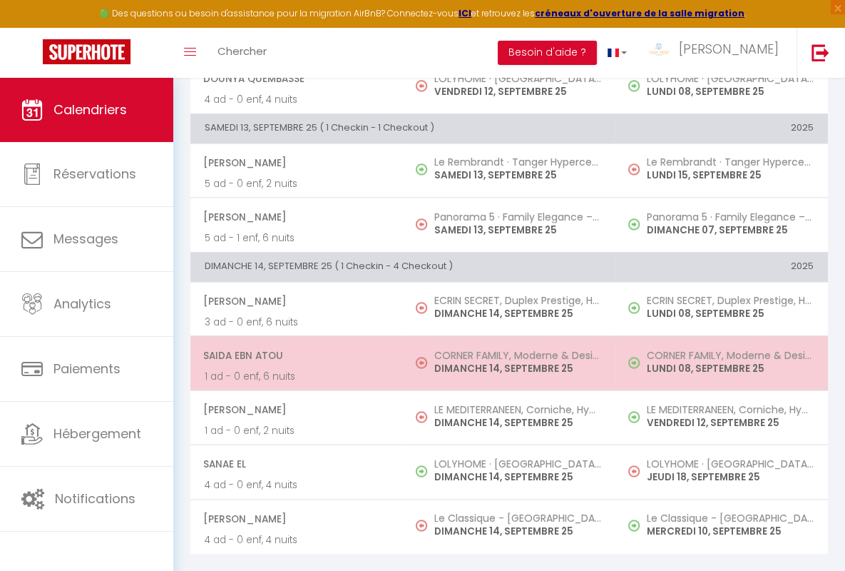
click at [294, 345] on span "Saida Ebn Atou" at bounding box center [295, 355] width 185 height 27
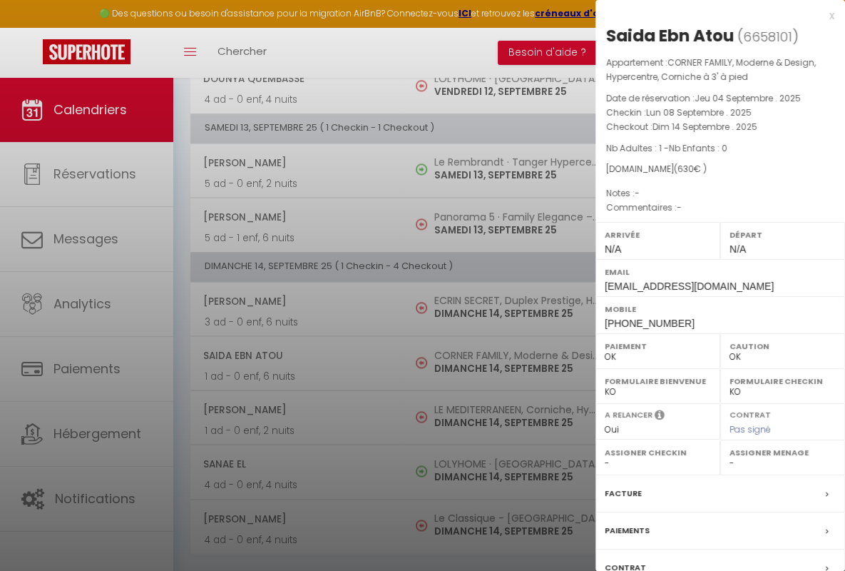
click at [709, 15] on div "x" at bounding box center [715, 15] width 239 height 17
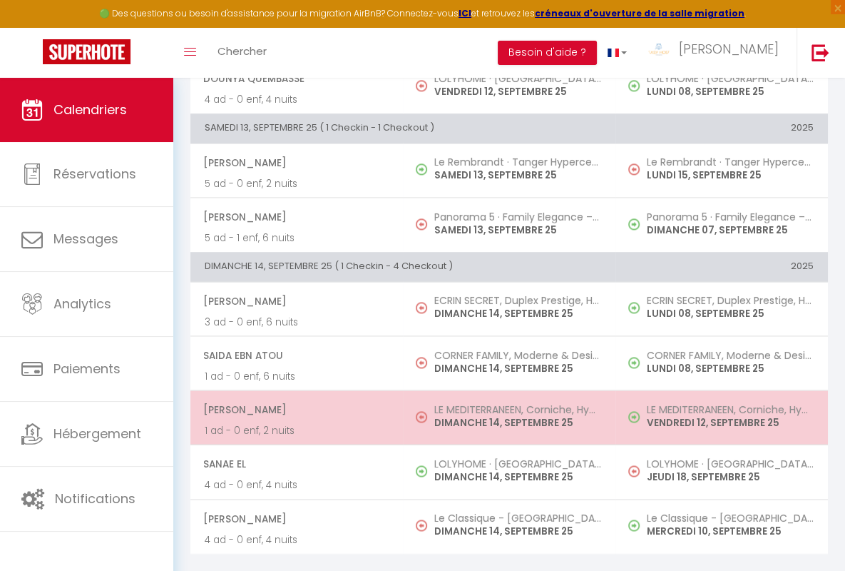
click at [294, 399] on span "[PERSON_NAME]" at bounding box center [295, 409] width 185 height 27
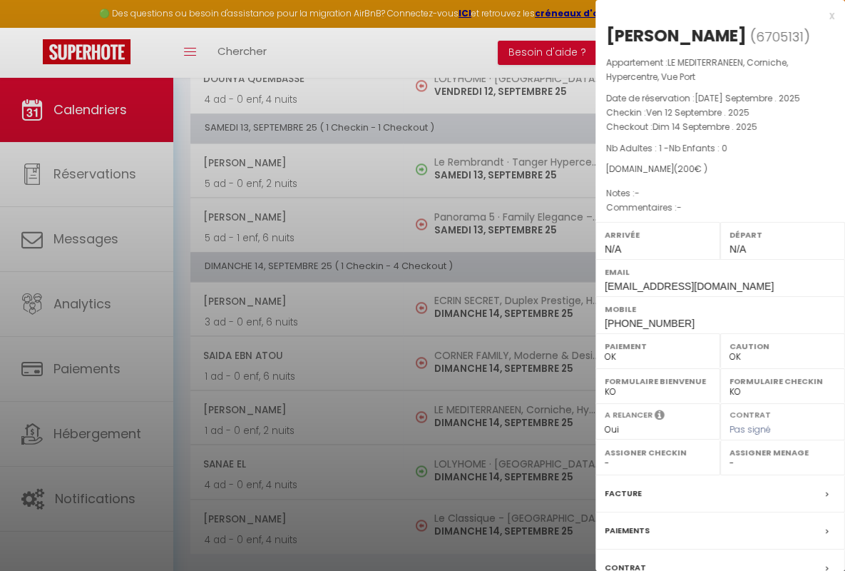
click at [709, 15] on div "x" at bounding box center [715, 15] width 239 height 17
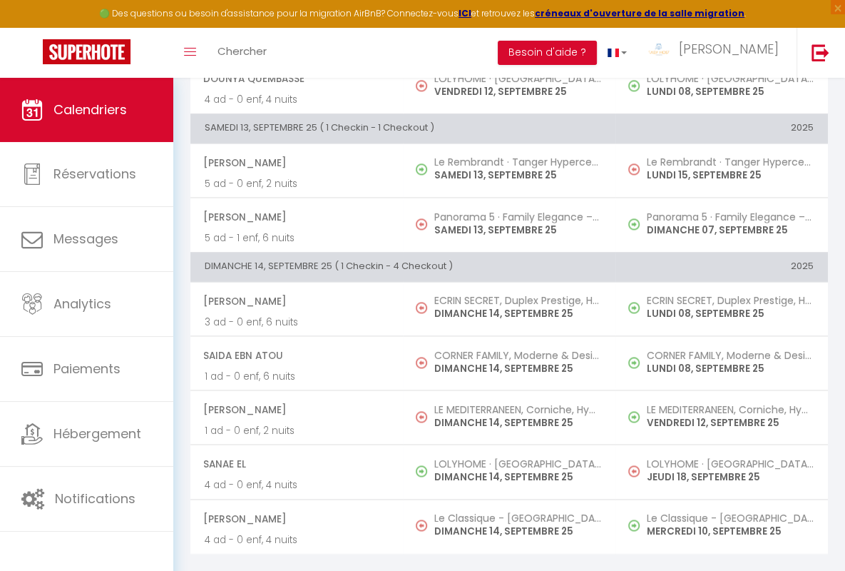
click at [294, 453] on span "Sanae El" at bounding box center [295, 463] width 185 height 27
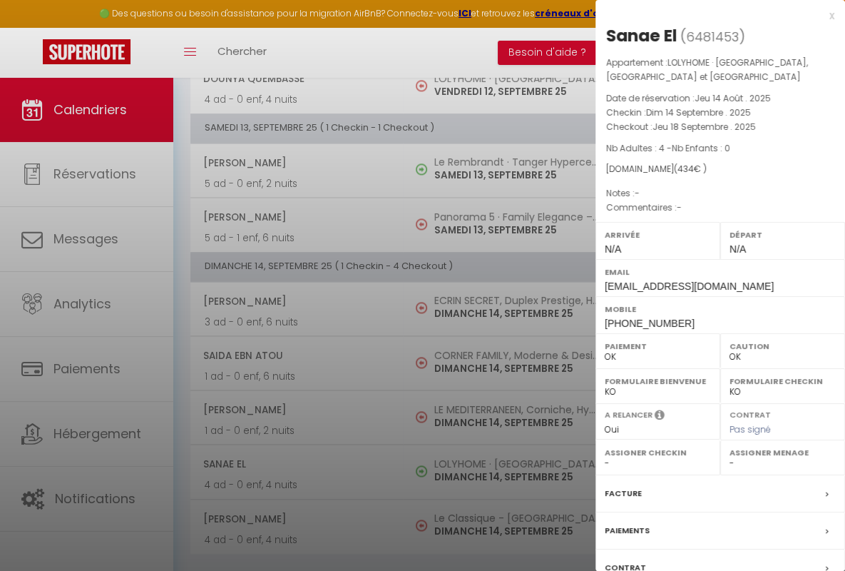
click at [709, 15] on div "x" at bounding box center [715, 15] width 239 height 17
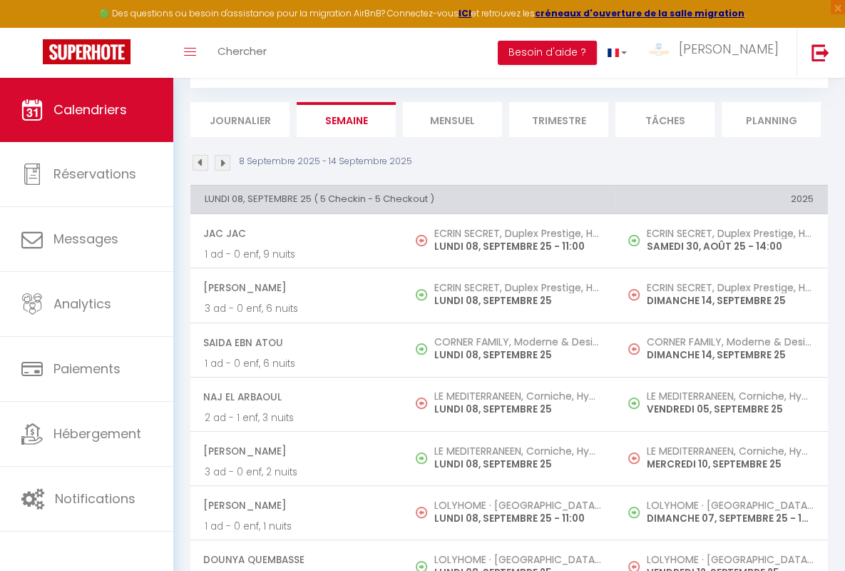
scroll to position [0, 0]
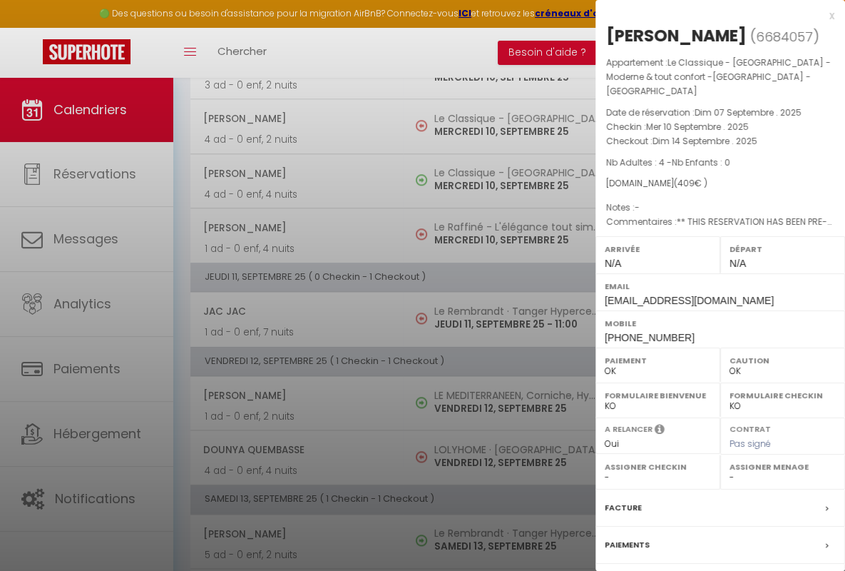
click at [709, 15] on div "x" at bounding box center [715, 15] width 239 height 17
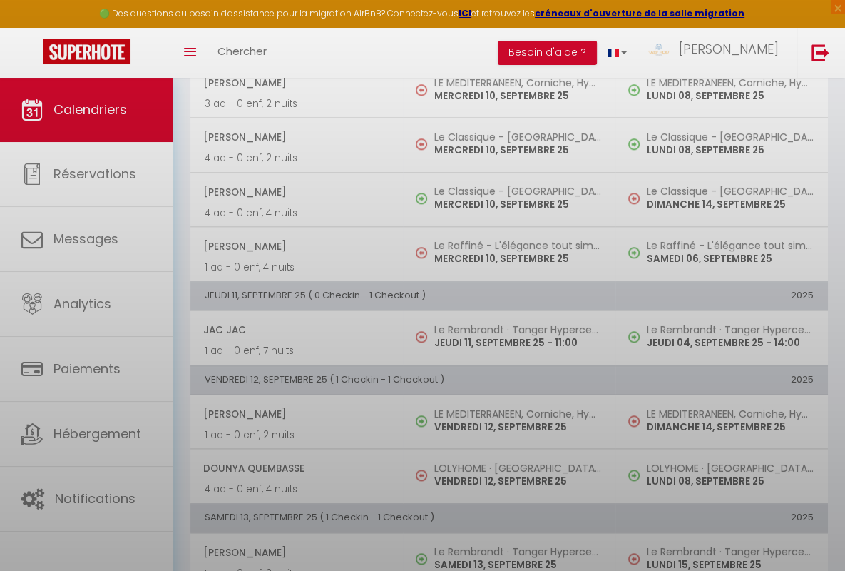
scroll to position [1546, 0]
